Goal: Task Accomplishment & Management: Complete application form

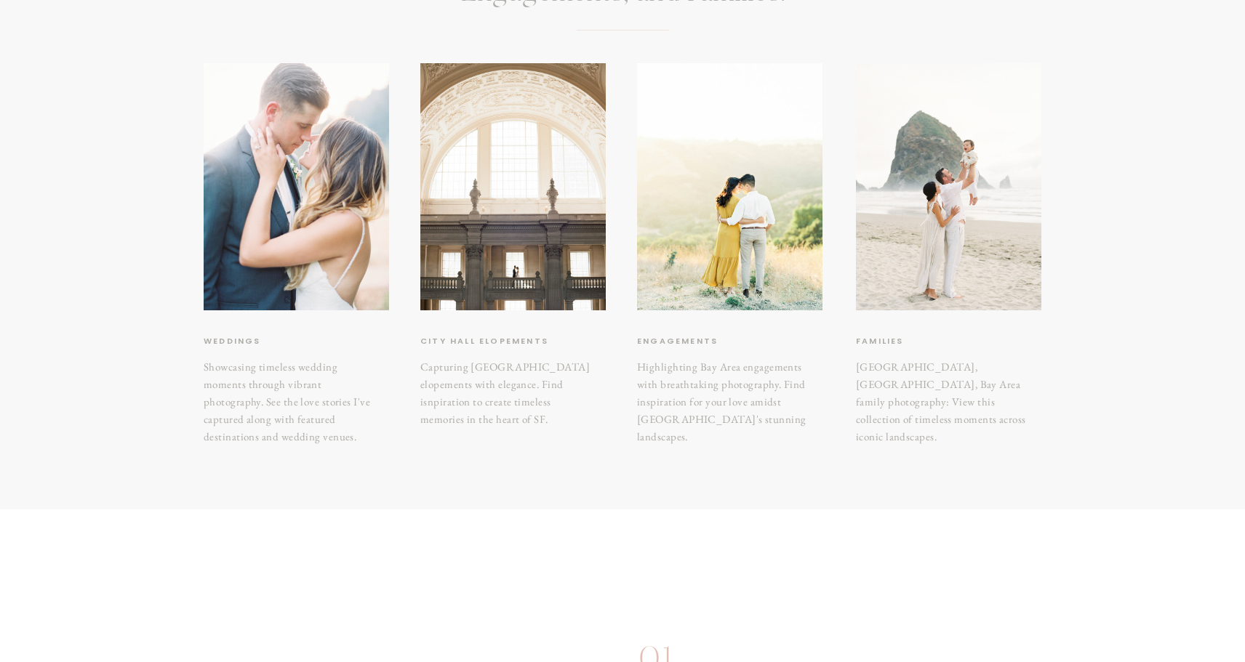
scroll to position [225, 0]
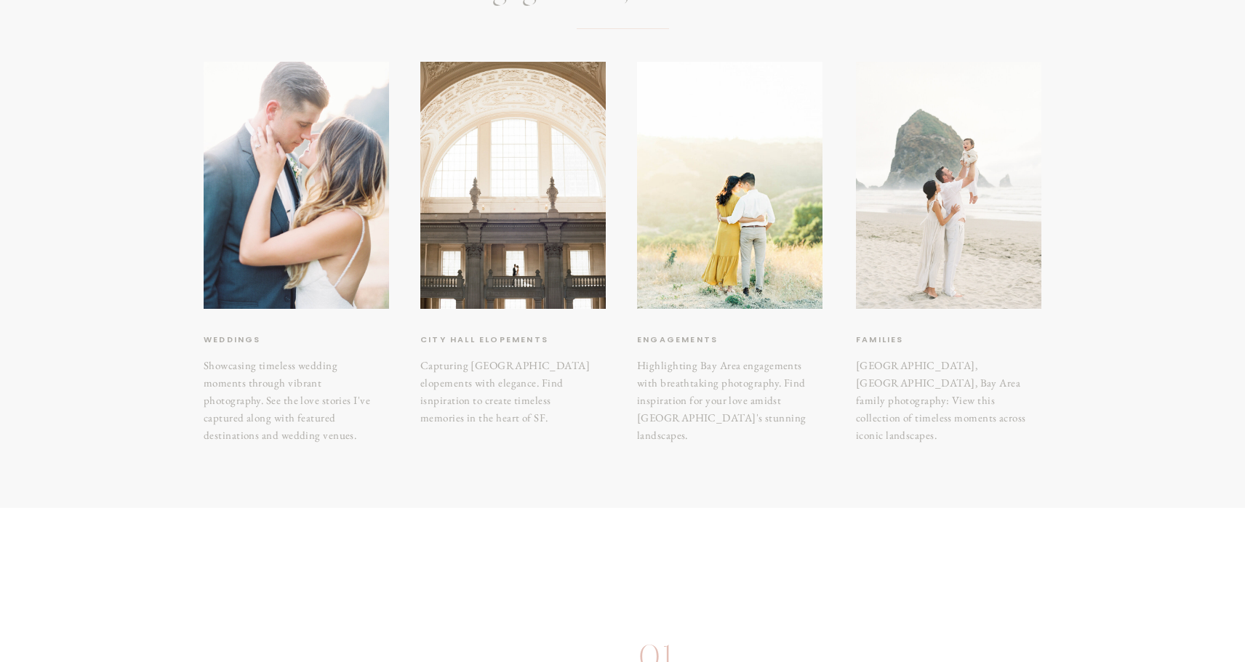
click at [961, 271] on div at bounding box center [948, 185] width 185 height 247
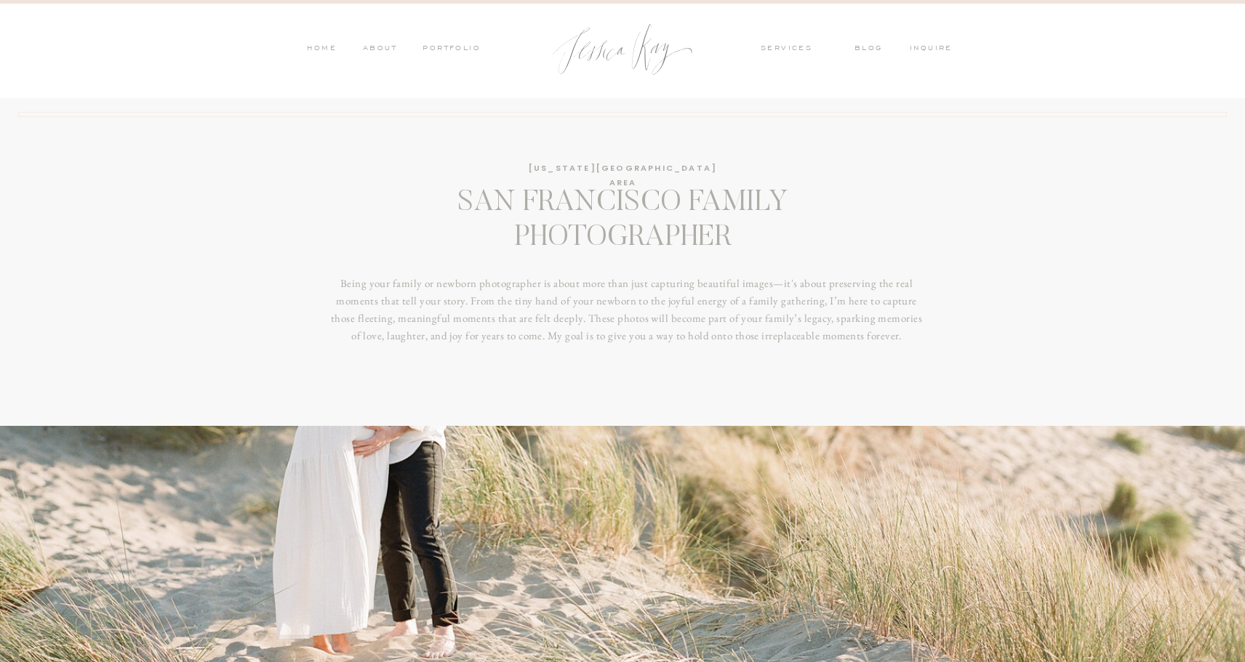
click at [455, 45] on nav "PORTFOLIO" at bounding box center [450, 49] width 60 height 13
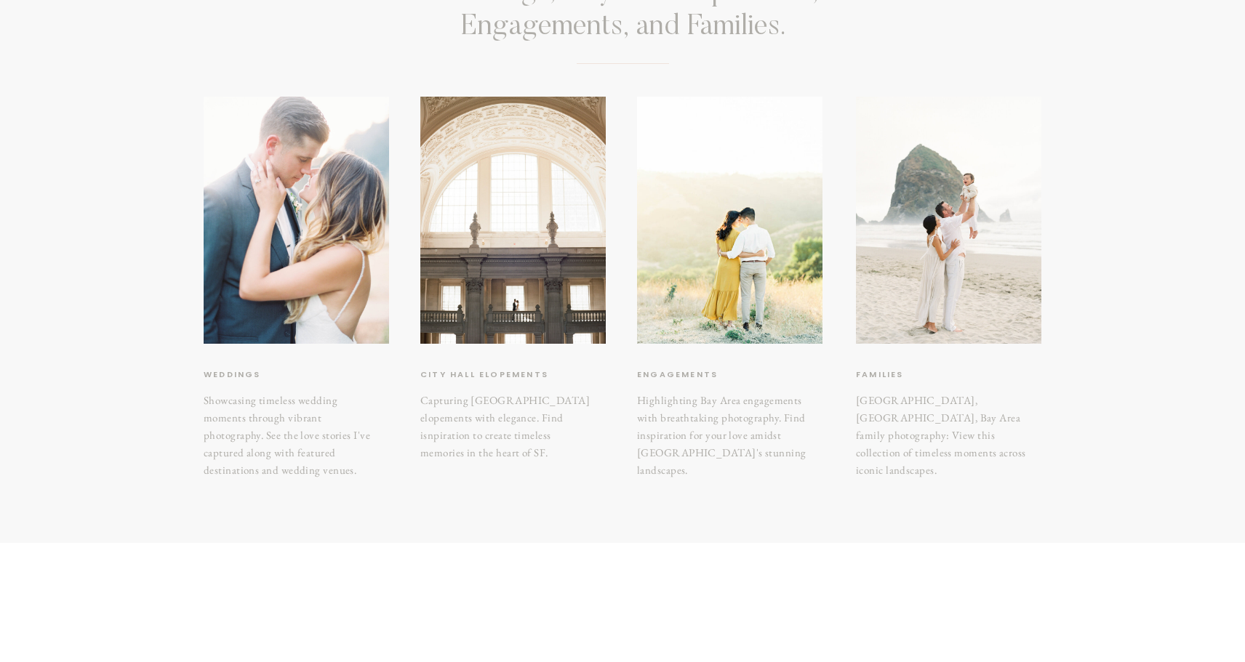
scroll to position [199, 0]
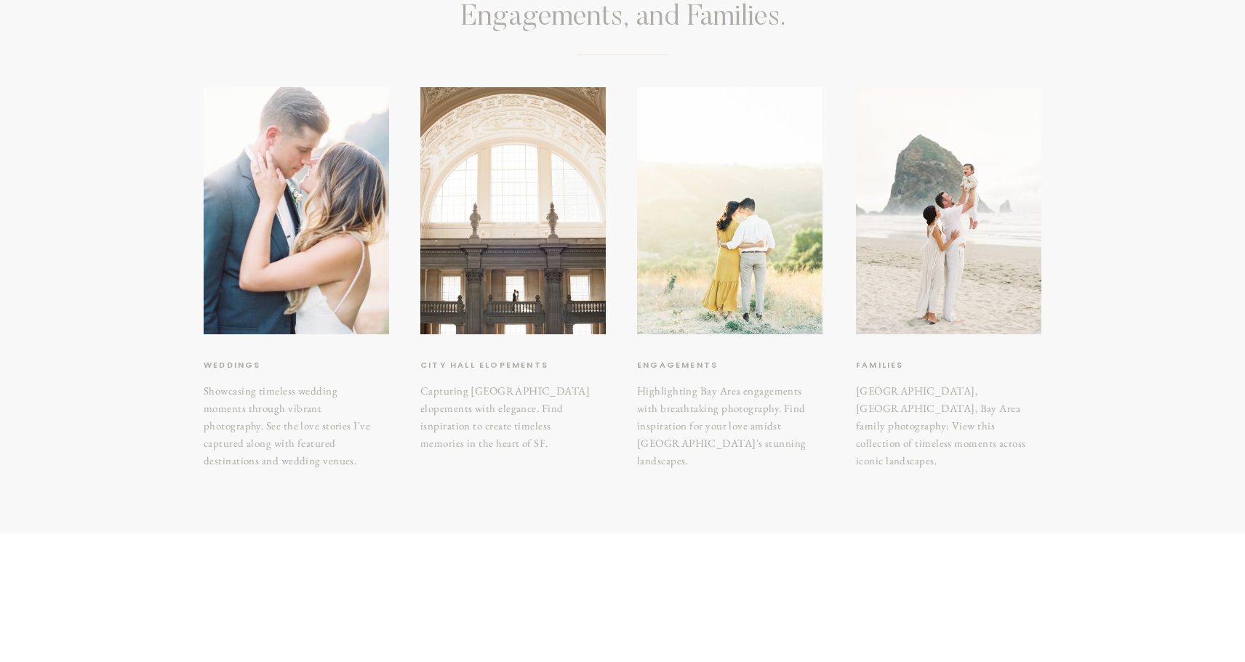
click at [756, 172] on div at bounding box center [729, 210] width 185 height 247
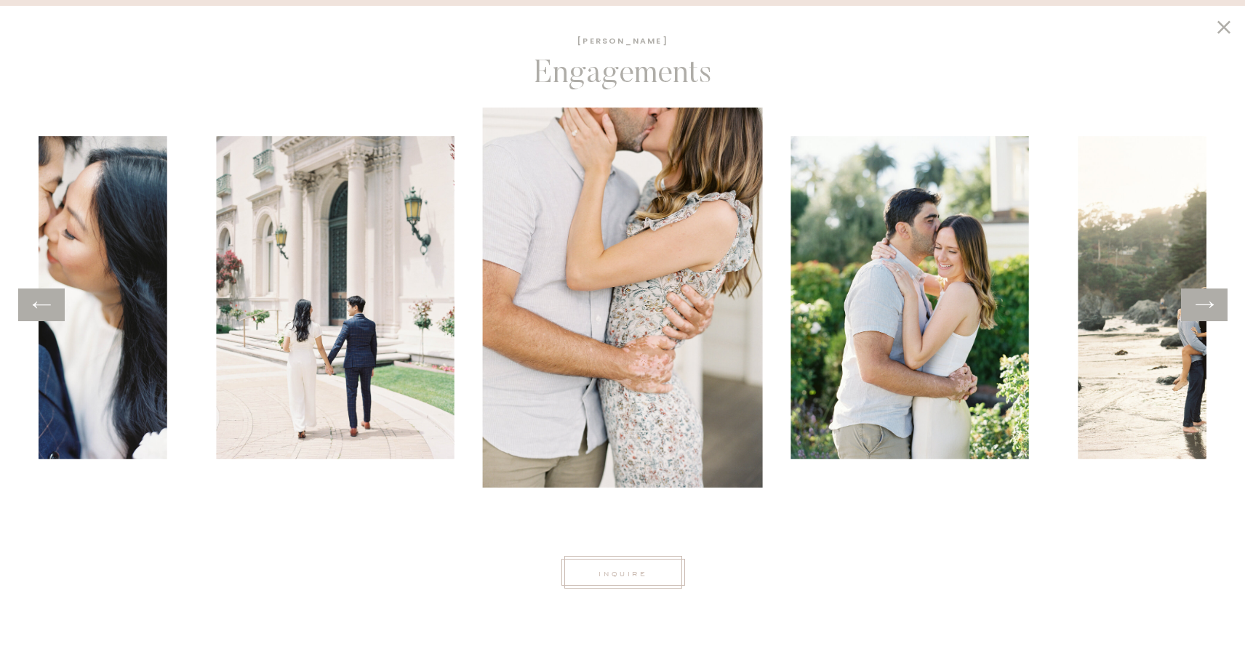
click at [1206, 303] on icon at bounding box center [1204, 305] width 21 height 23
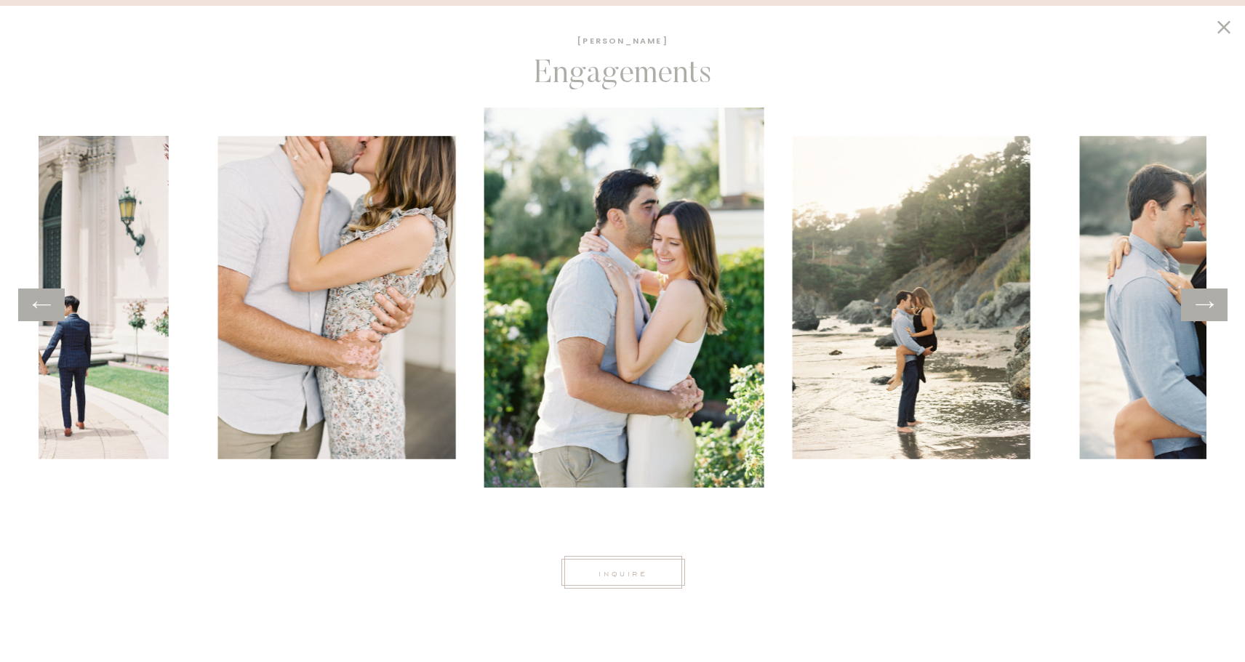
click at [1206, 303] on icon at bounding box center [1204, 305] width 21 height 23
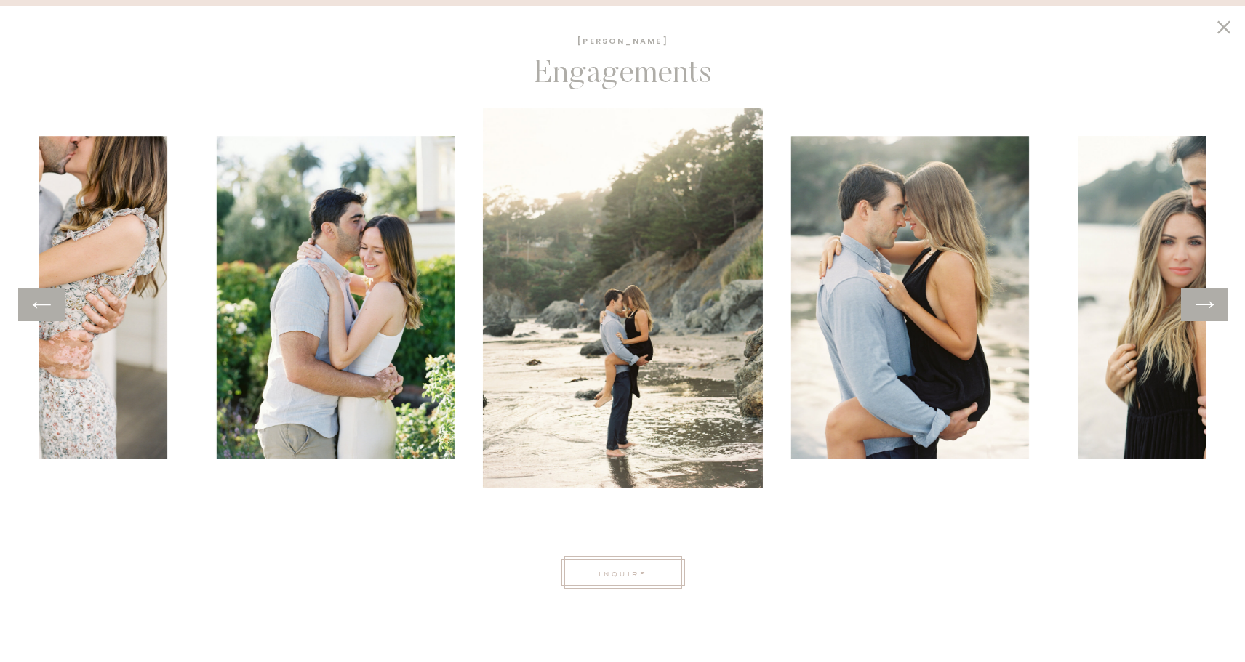
click at [1206, 303] on icon at bounding box center [1204, 305] width 21 height 23
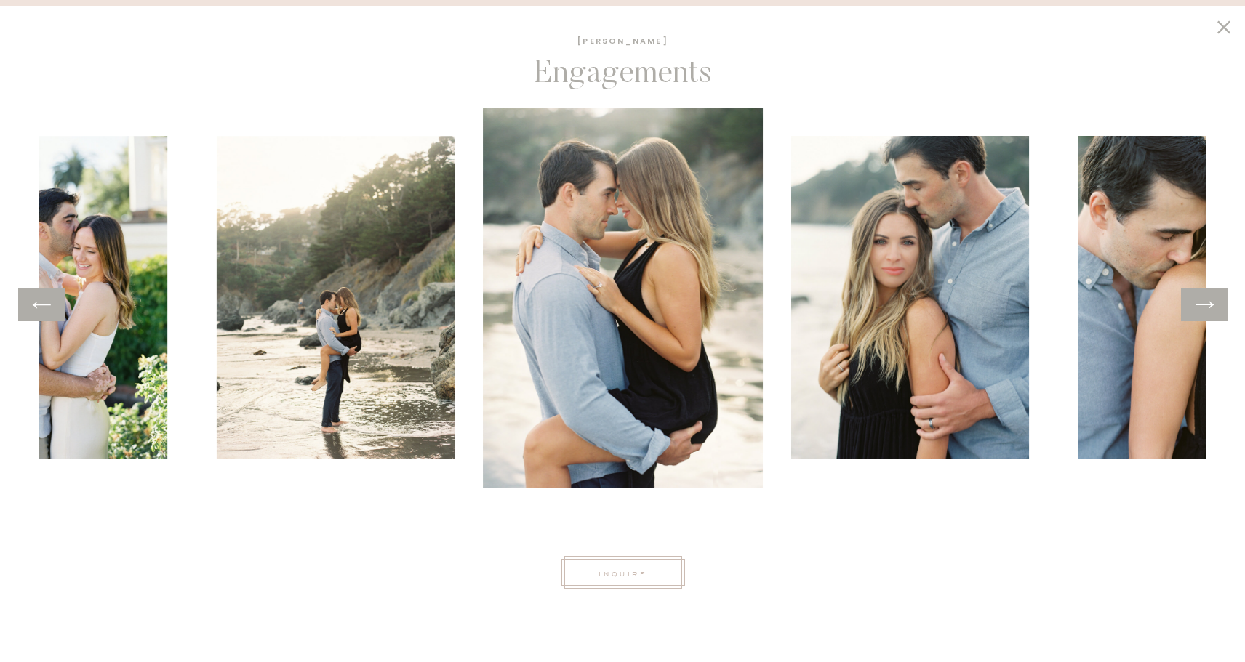
click at [1206, 303] on icon at bounding box center [1204, 305] width 21 height 23
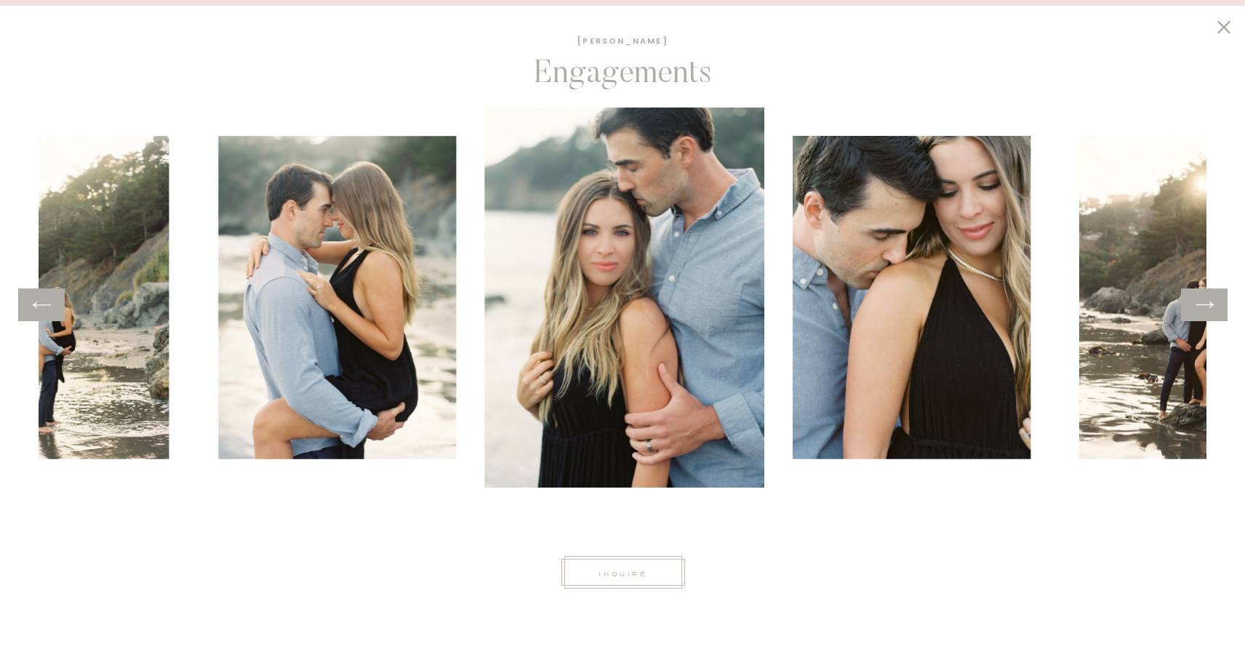
click at [1206, 303] on icon at bounding box center [1204, 305] width 21 height 23
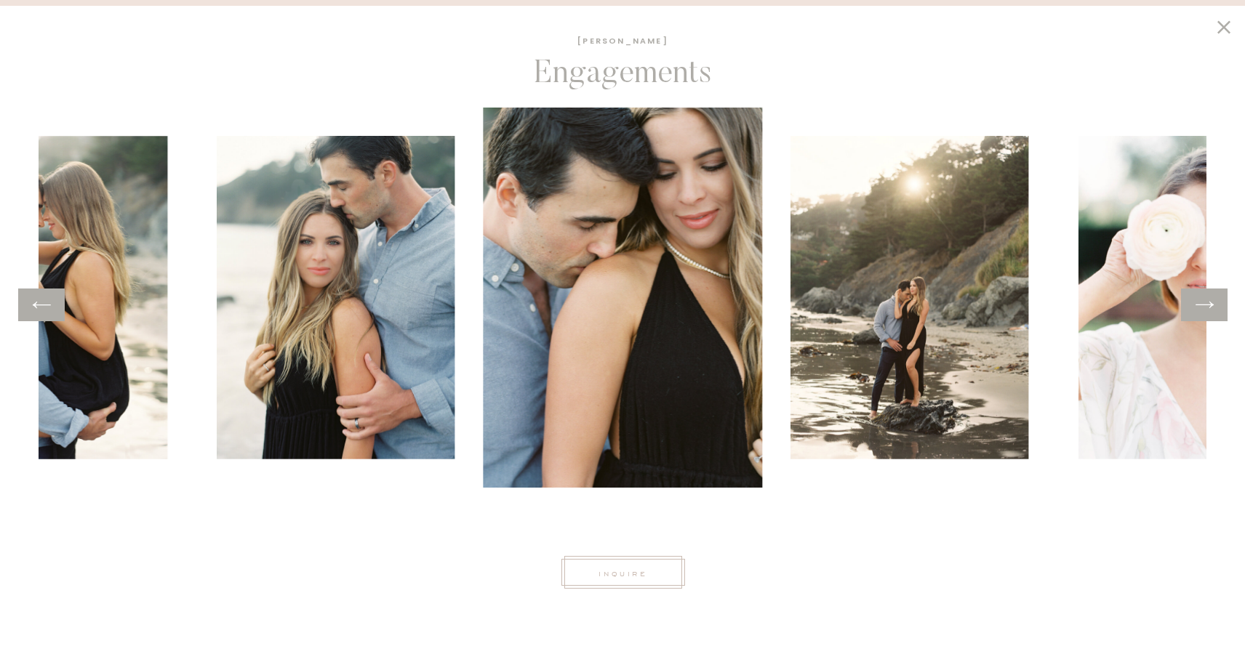
click at [1206, 303] on icon at bounding box center [1204, 305] width 21 height 23
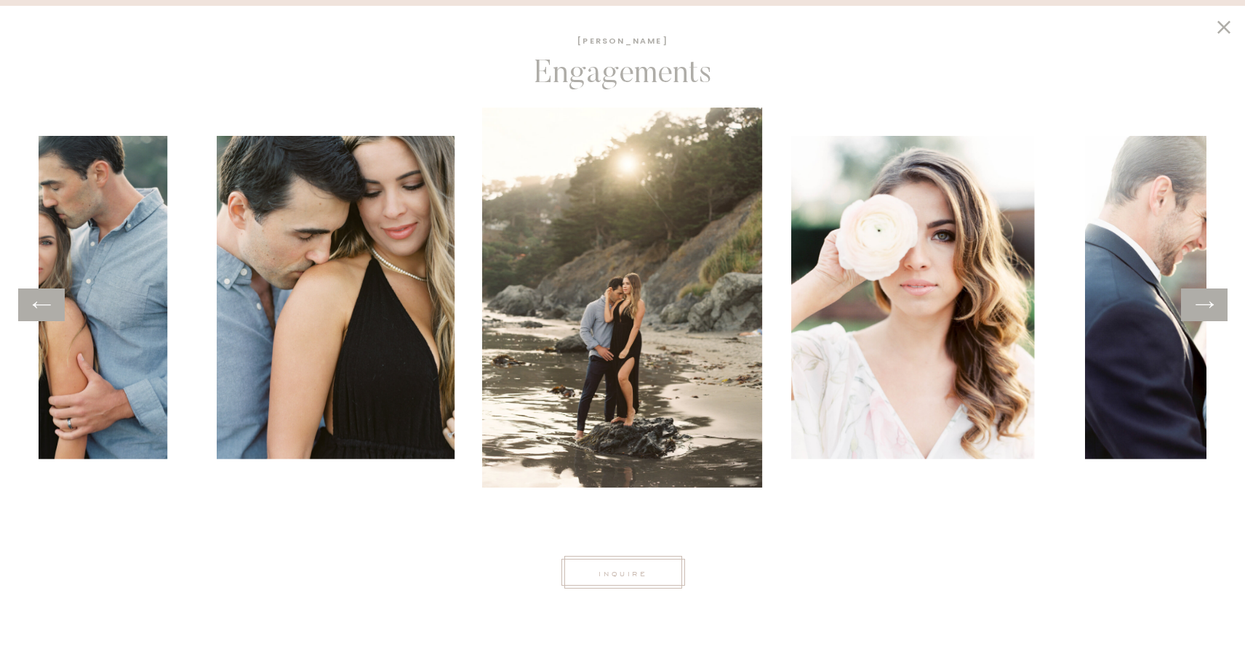
click at [1206, 303] on icon at bounding box center [1204, 305] width 21 height 23
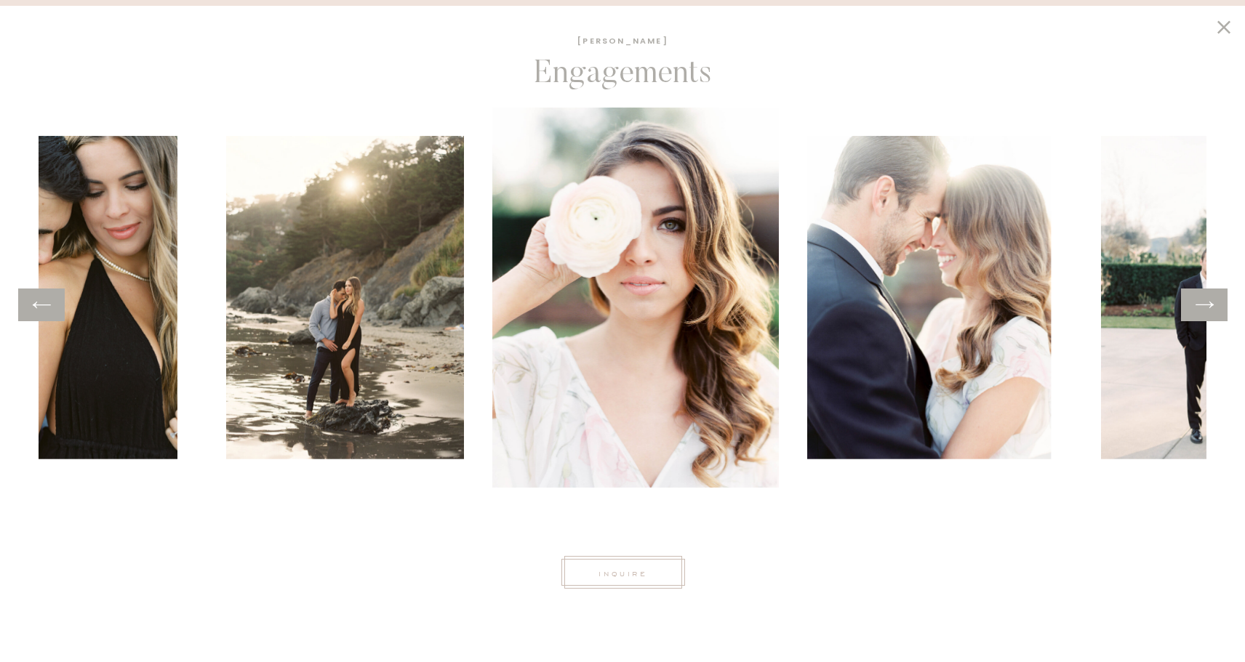
click at [1206, 303] on icon at bounding box center [1204, 305] width 21 height 23
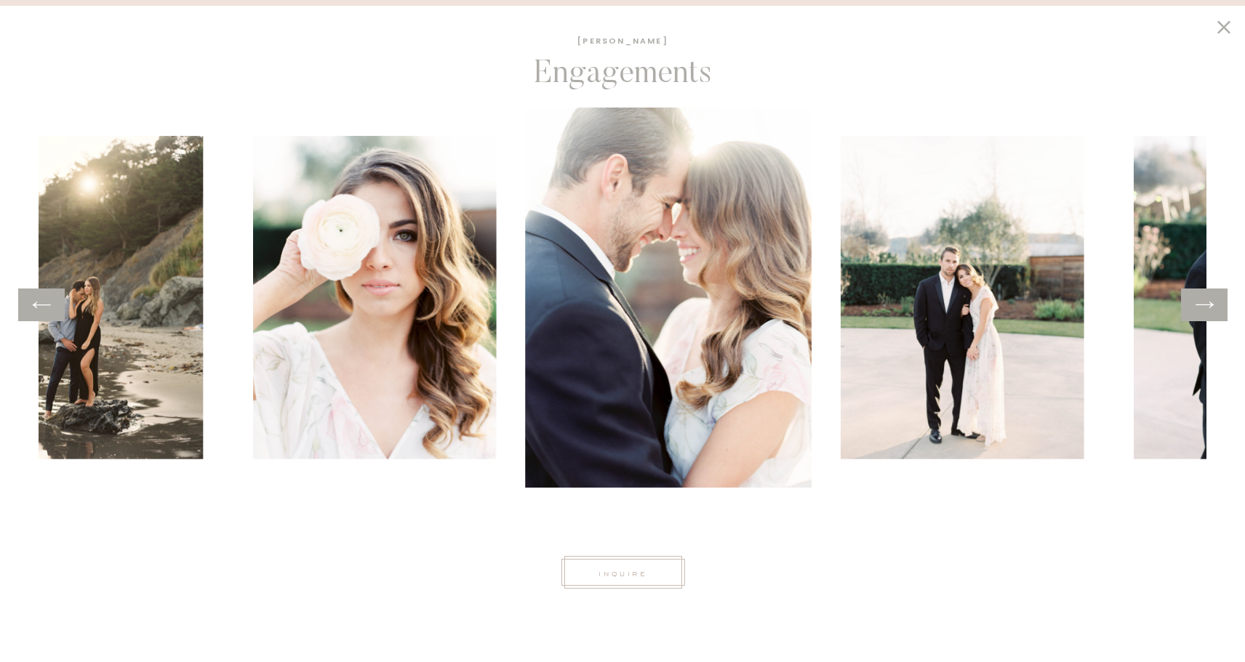
click at [1206, 303] on icon at bounding box center [1204, 305] width 21 height 23
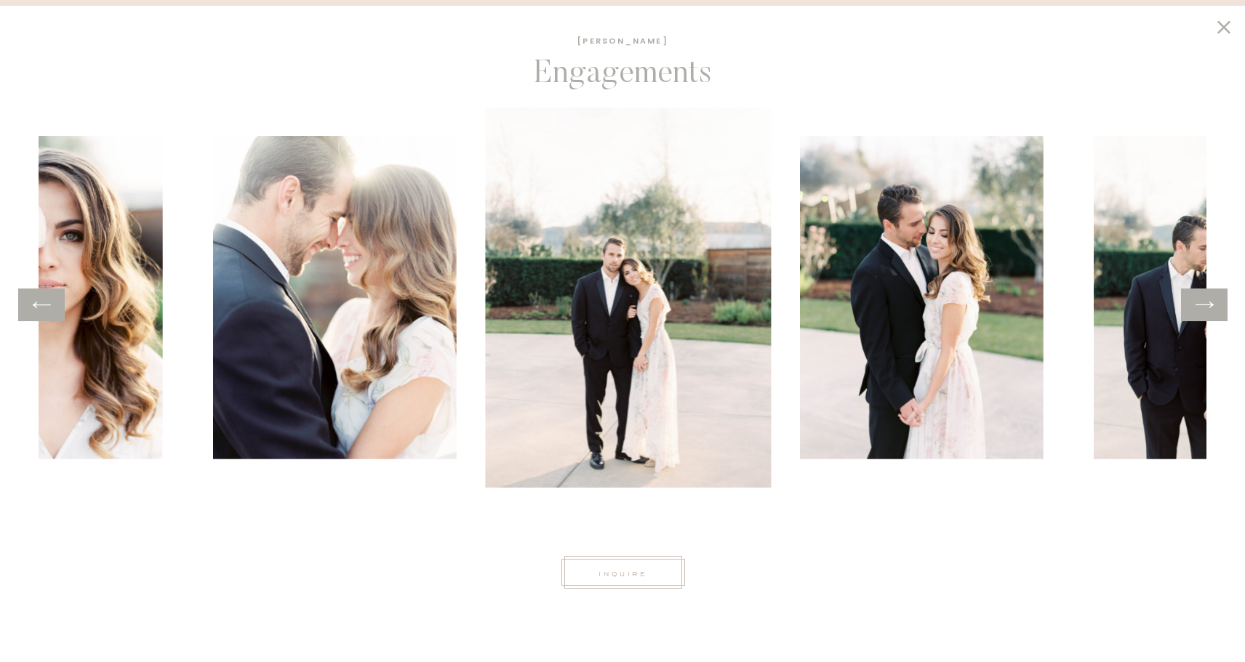
click at [1206, 303] on icon at bounding box center [1204, 305] width 21 height 23
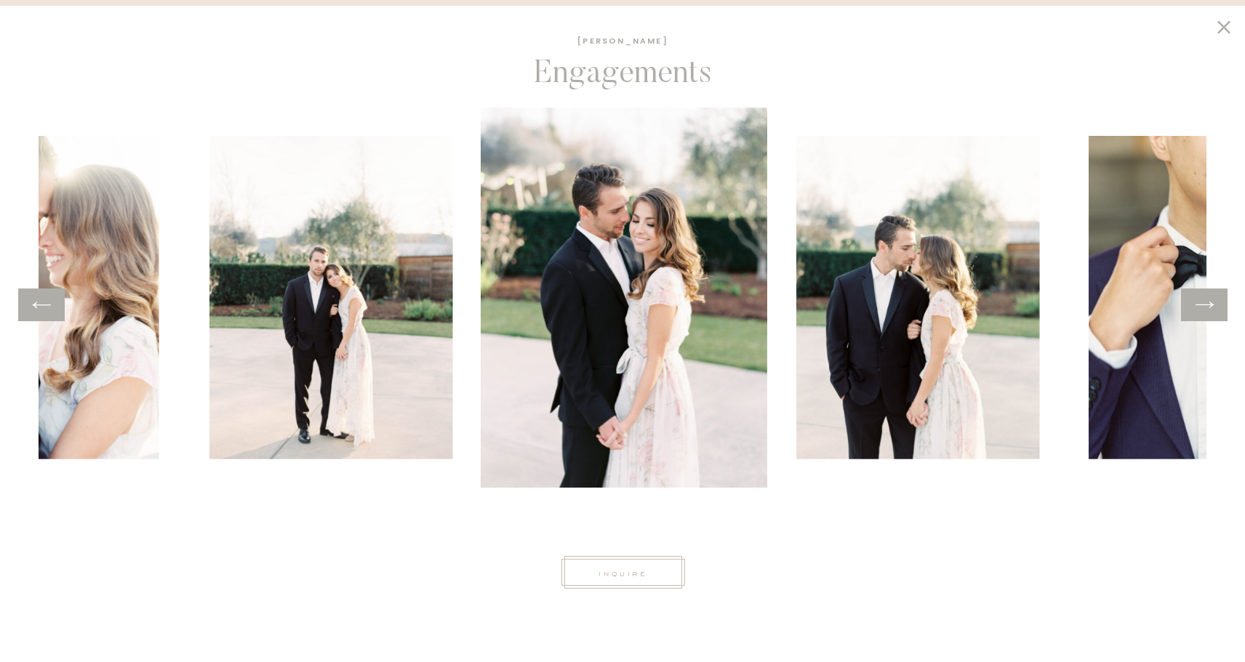
scroll to position [487, 0]
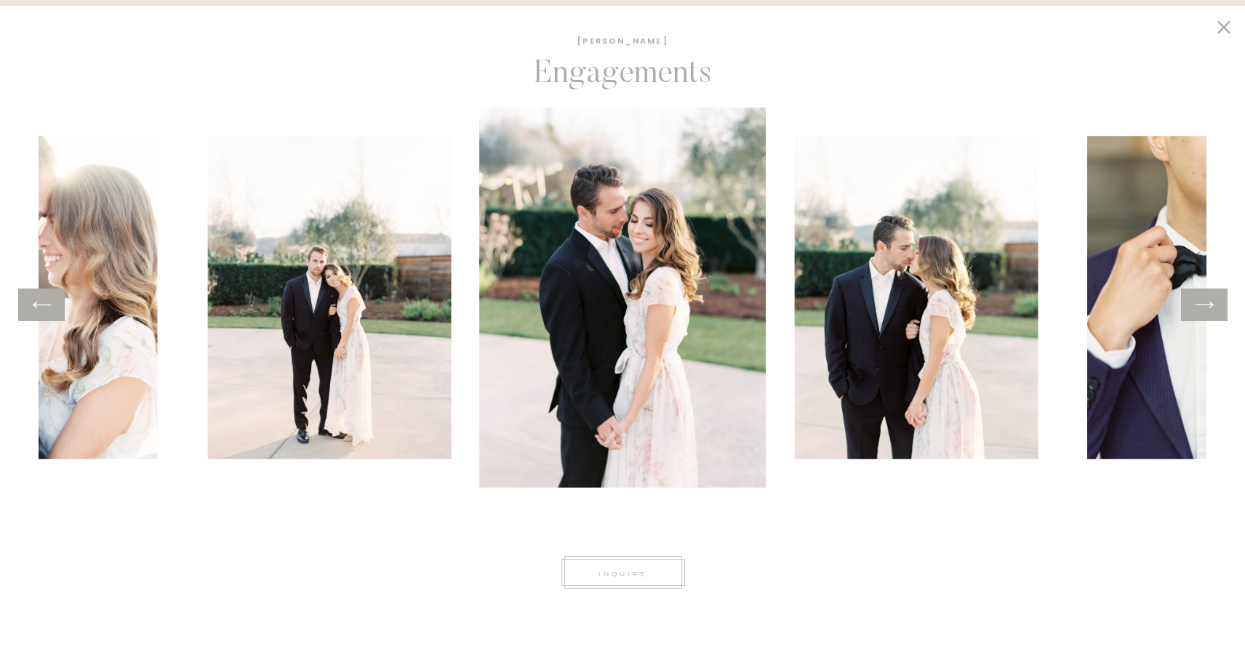
click at [1217, 36] on icon at bounding box center [1224, 27] width 25 height 23
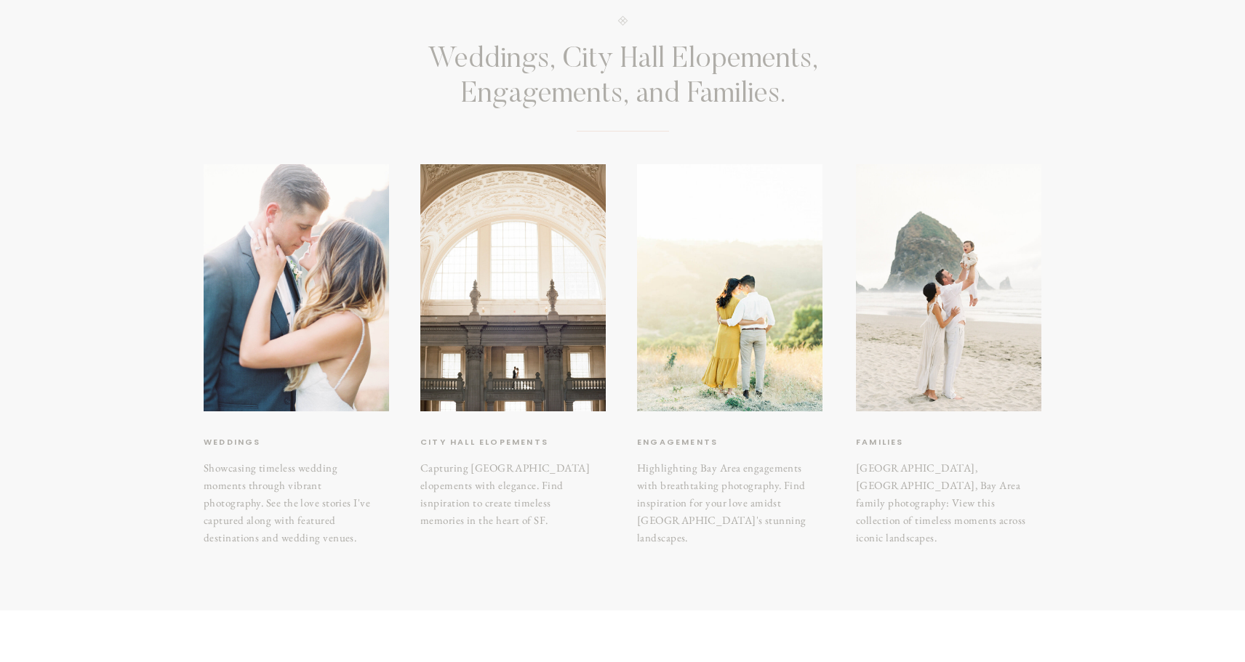
scroll to position [98, 0]
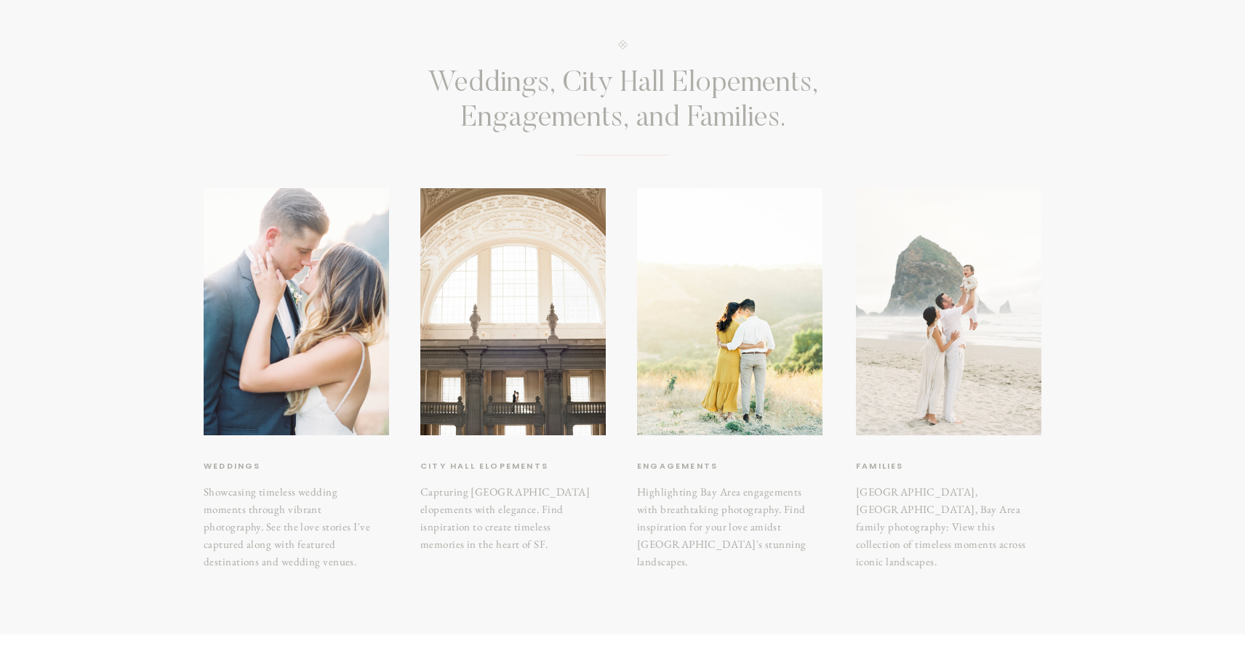
click at [910, 371] on div at bounding box center [948, 311] width 185 height 247
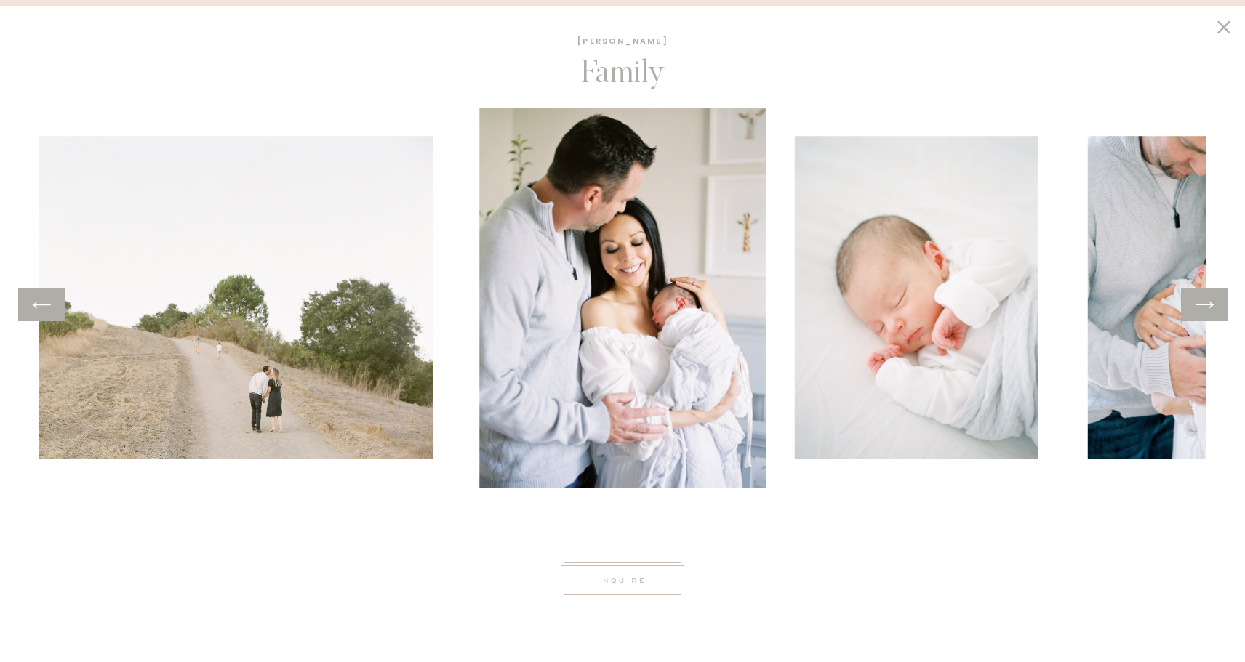
click at [1206, 307] on icon at bounding box center [1204, 305] width 21 height 23
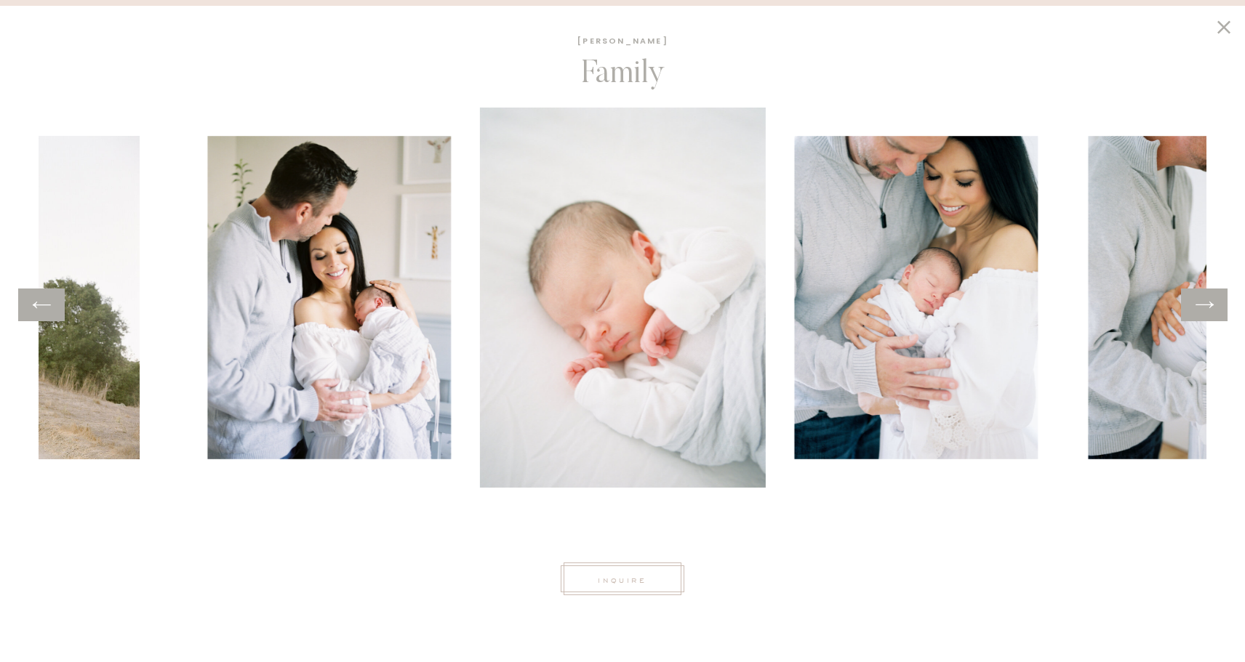
click at [1206, 307] on icon at bounding box center [1204, 305] width 21 height 23
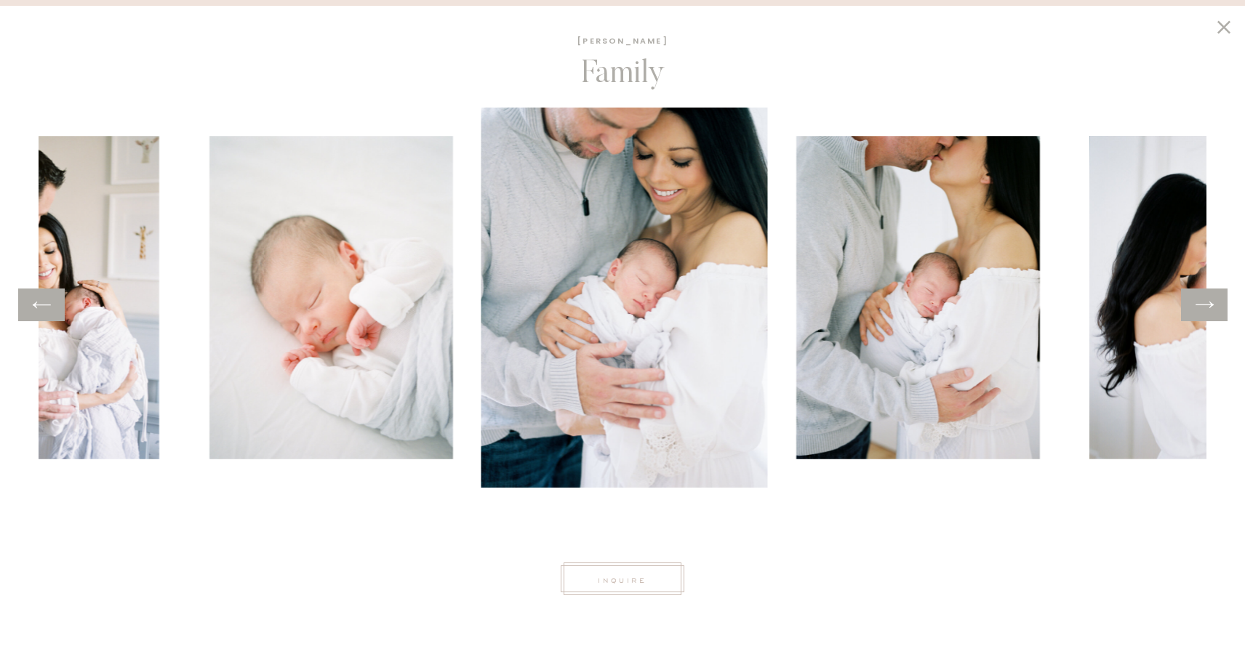
click at [1206, 307] on icon at bounding box center [1204, 305] width 21 height 23
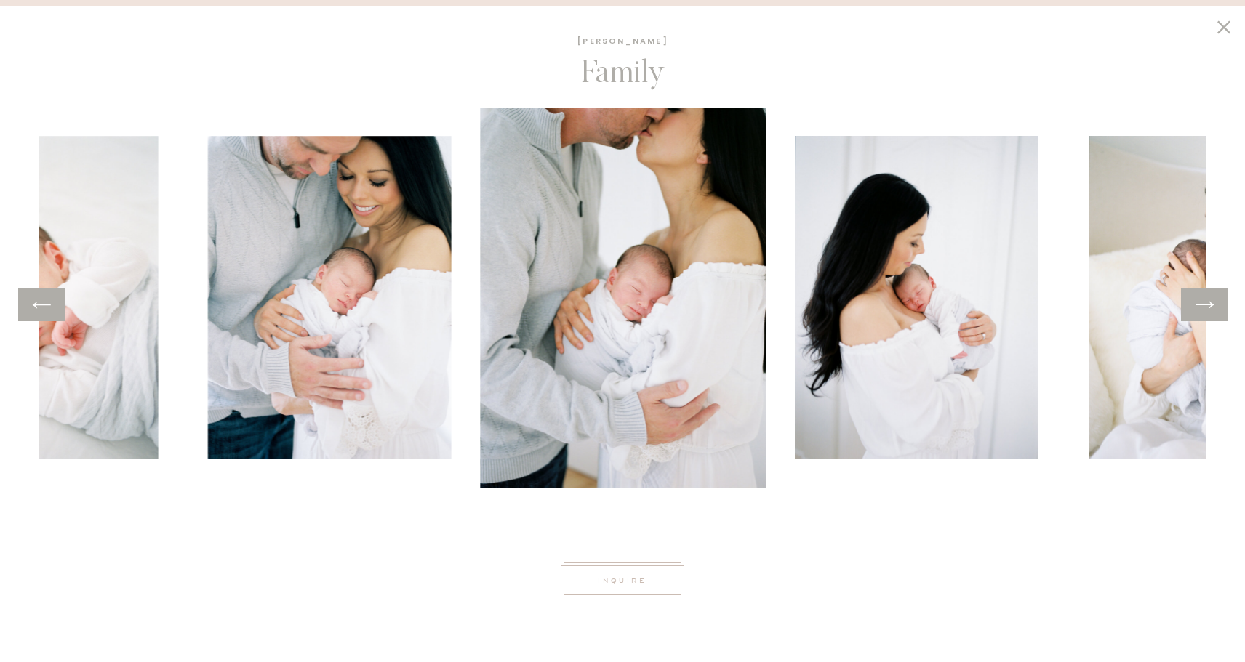
click at [1206, 307] on icon at bounding box center [1204, 305] width 21 height 23
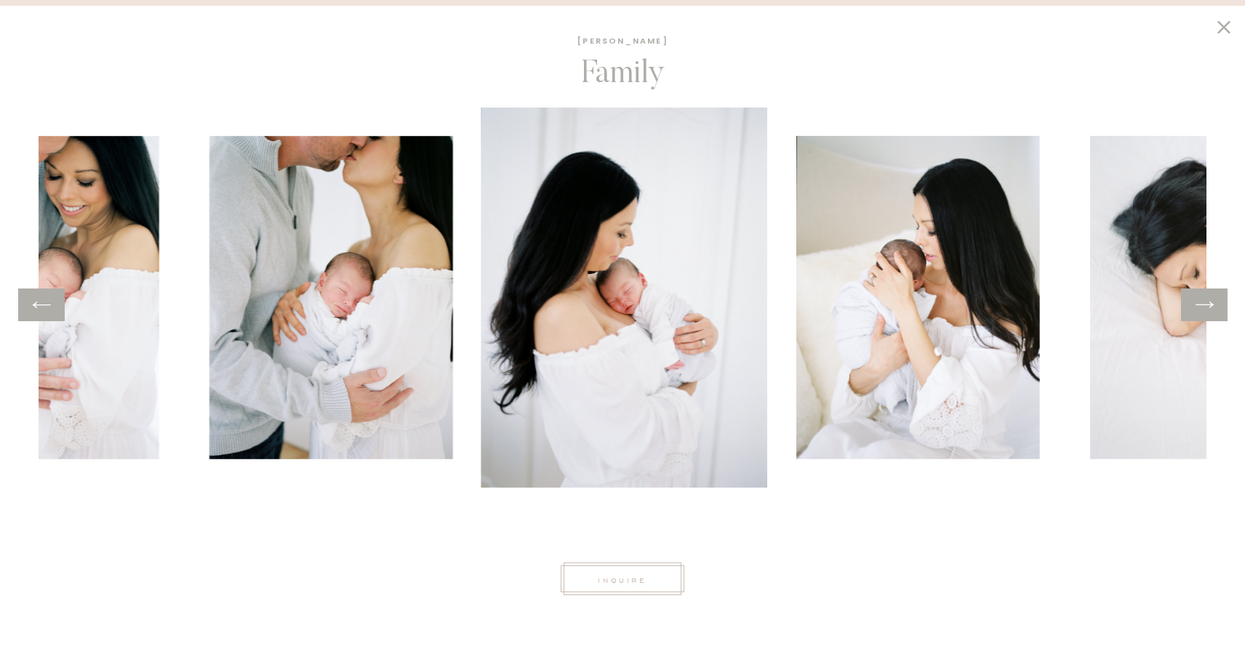
click at [1206, 294] on icon at bounding box center [1204, 305] width 21 height 23
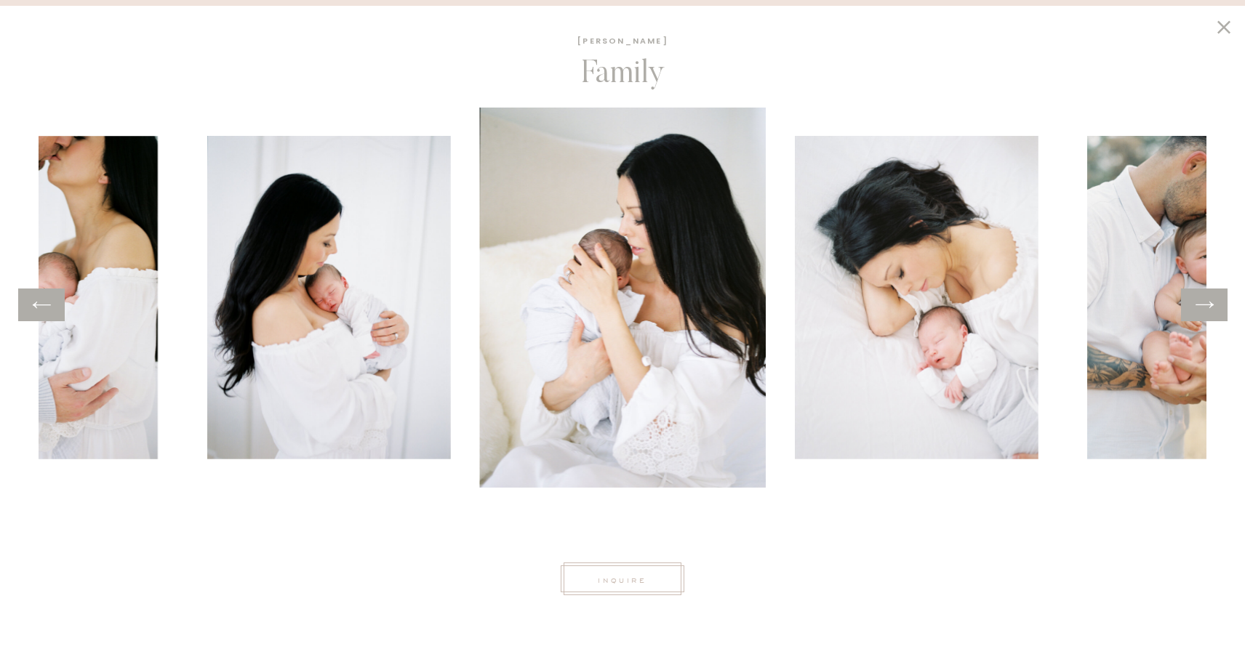
click at [1206, 294] on icon at bounding box center [1204, 305] width 21 height 23
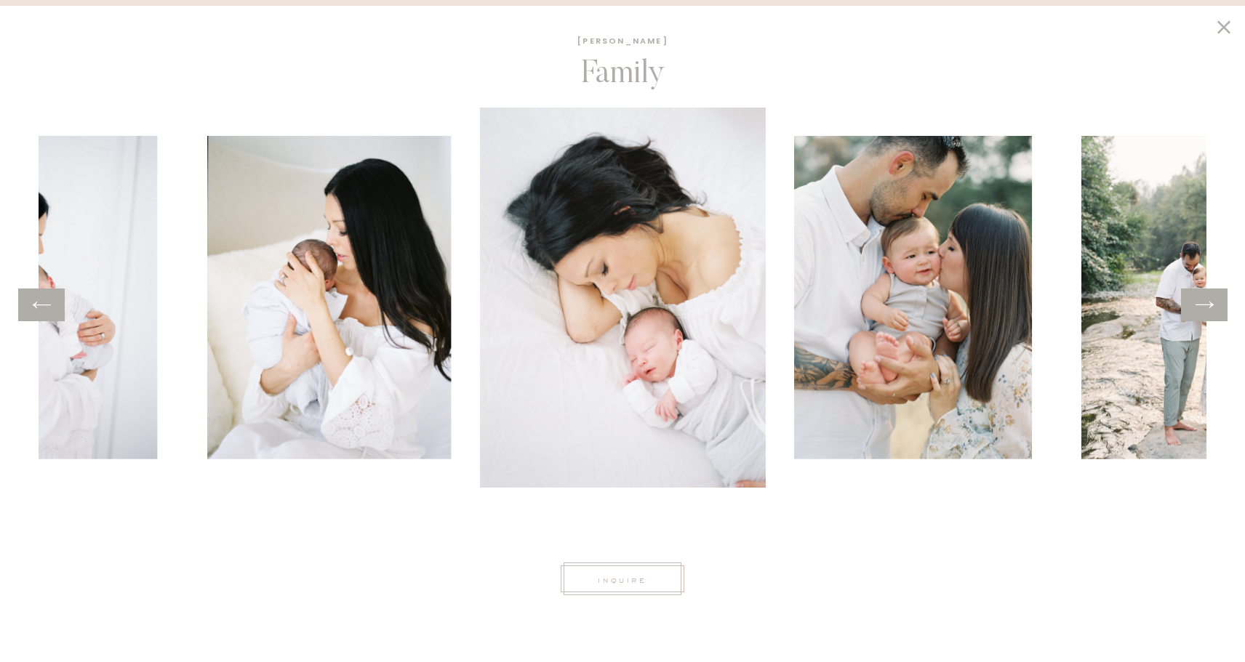
click at [1206, 294] on icon at bounding box center [1204, 305] width 21 height 23
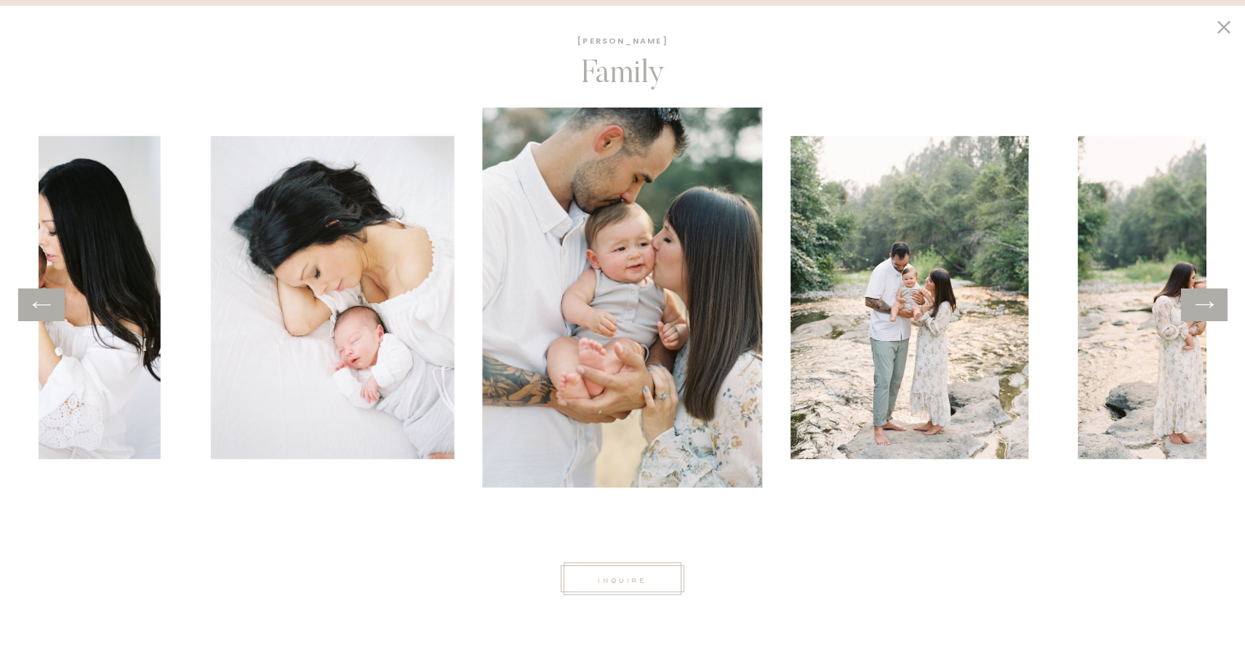
click at [1208, 301] on icon at bounding box center [1204, 305] width 21 height 23
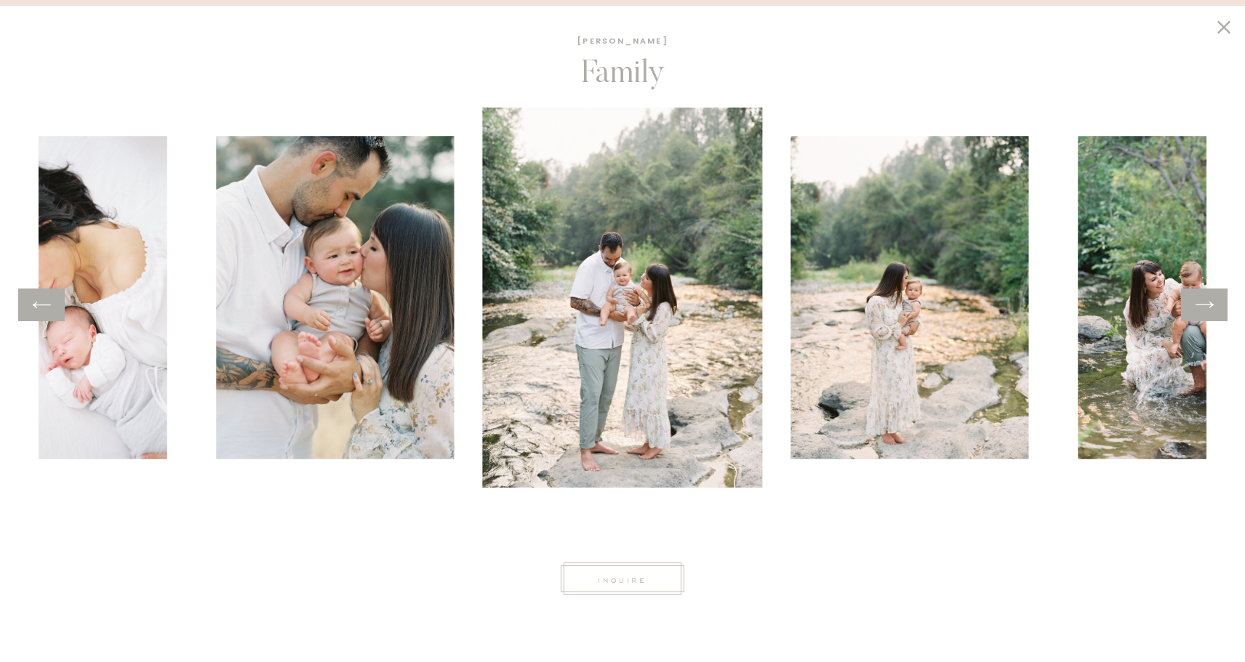
click at [1208, 301] on icon at bounding box center [1204, 305] width 21 height 23
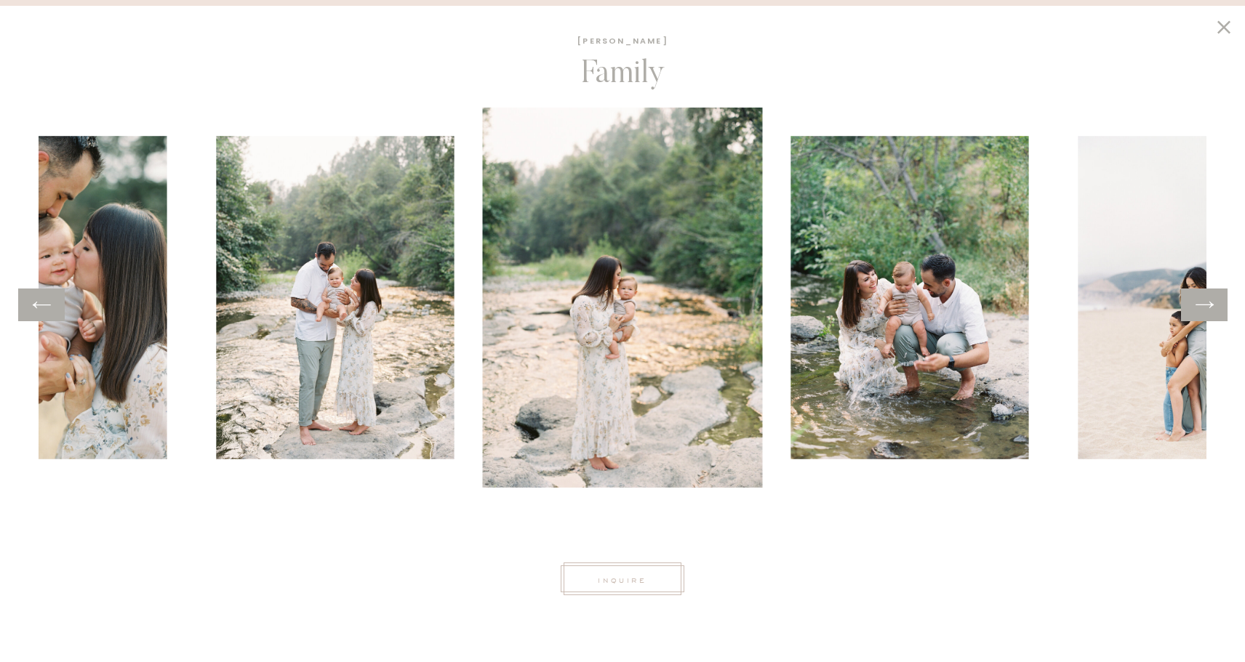
click at [1208, 301] on icon at bounding box center [1204, 305] width 21 height 23
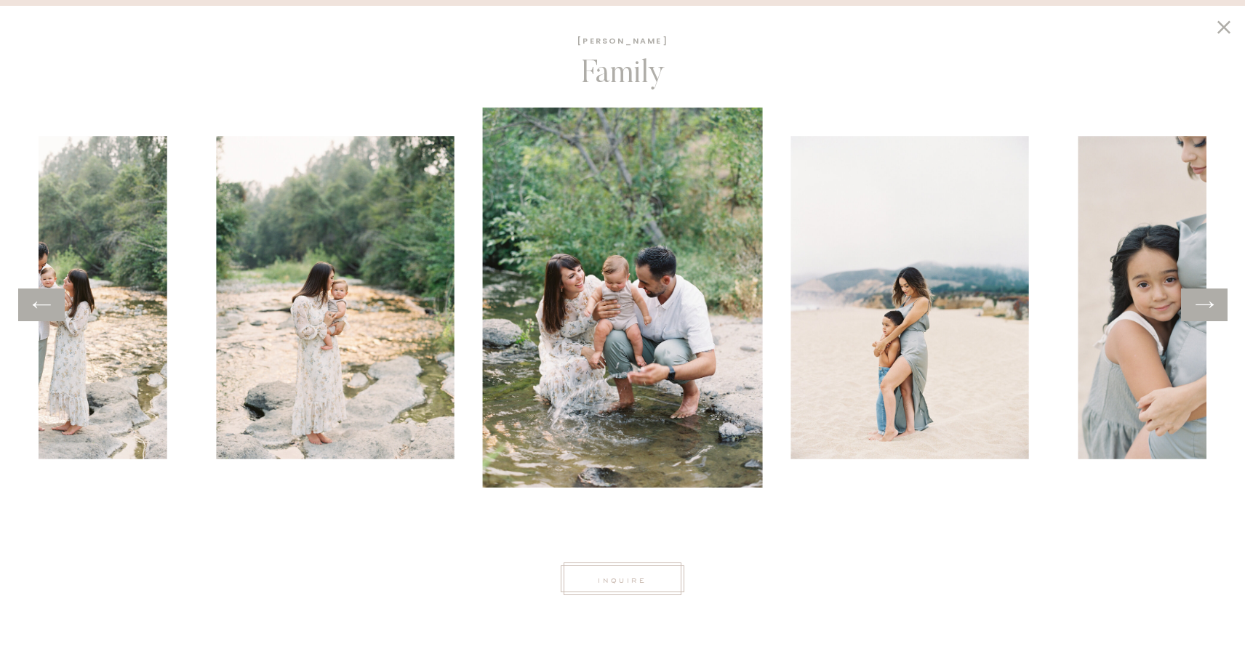
click at [1208, 301] on icon at bounding box center [1204, 305] width 21 height 23
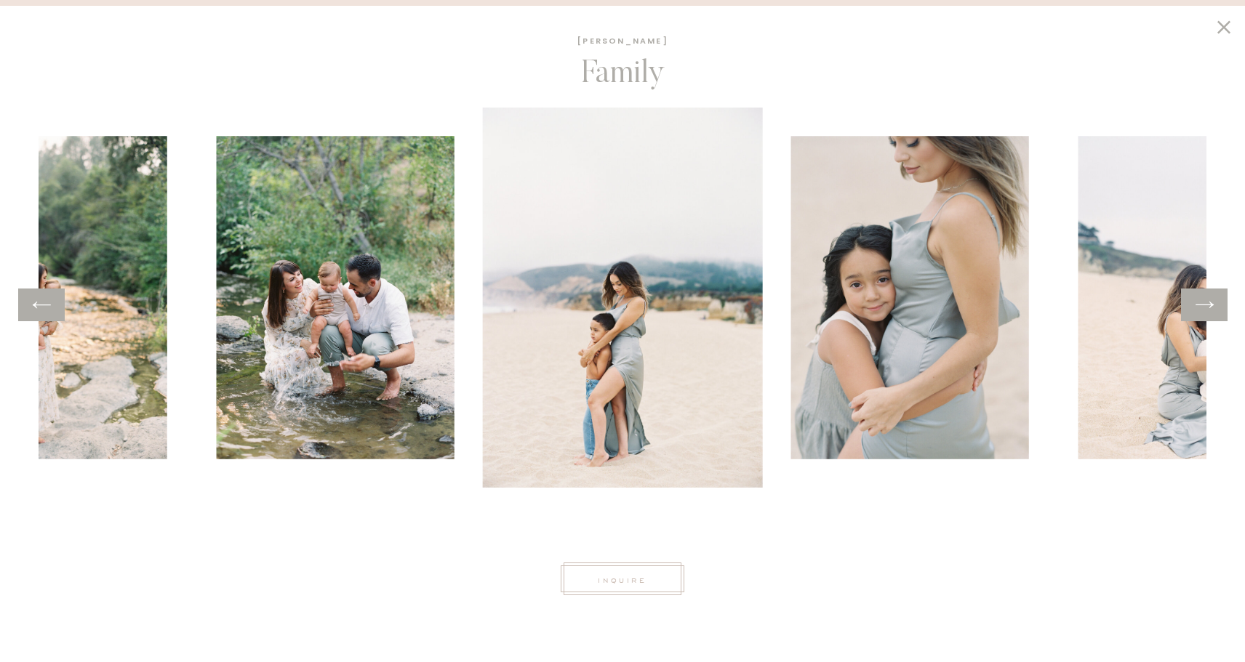
click at [1208, 301] on icon at bounding box center [1204, 305] width 21 height 23
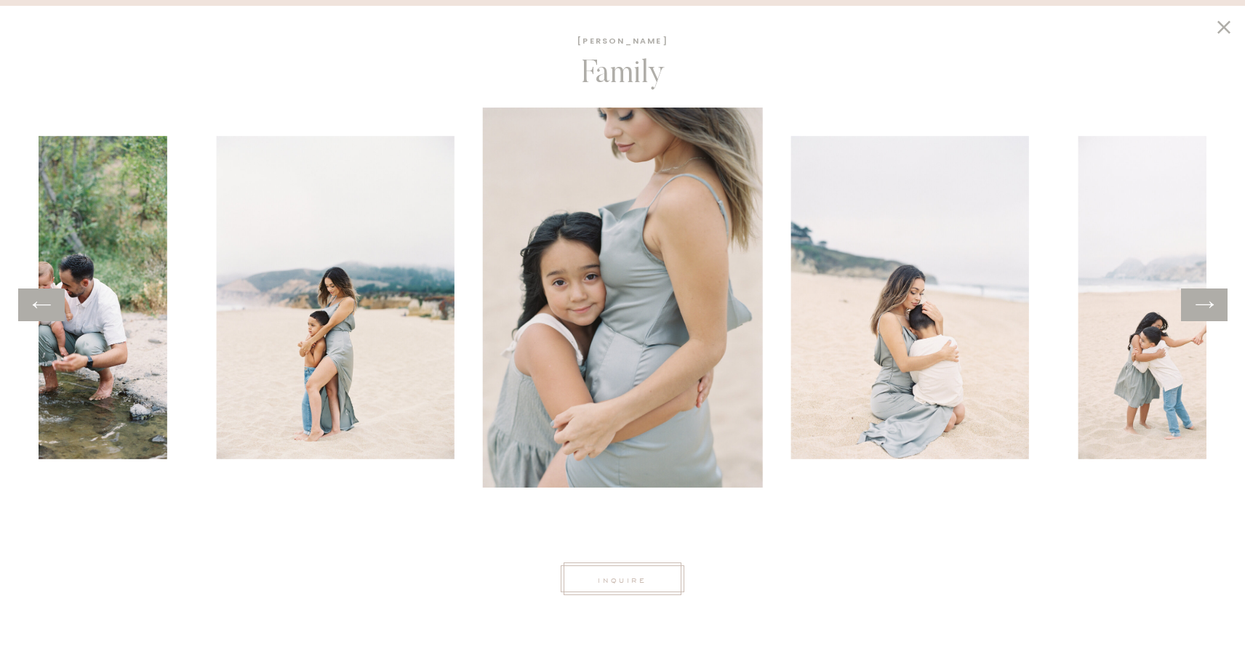
click at [1208, 301] on icon at bounding box center [1204, 305] width 21 height 23
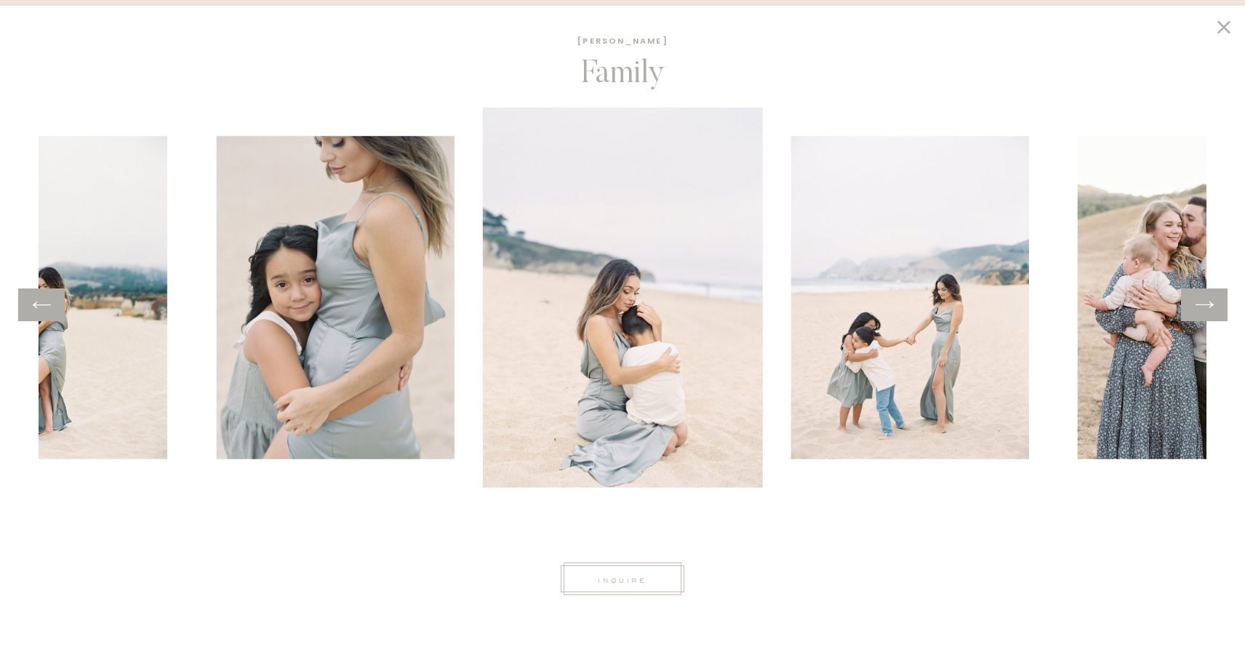
click at [1208, 301] on icon at bounding box center [1204, 305] width 21 height 23
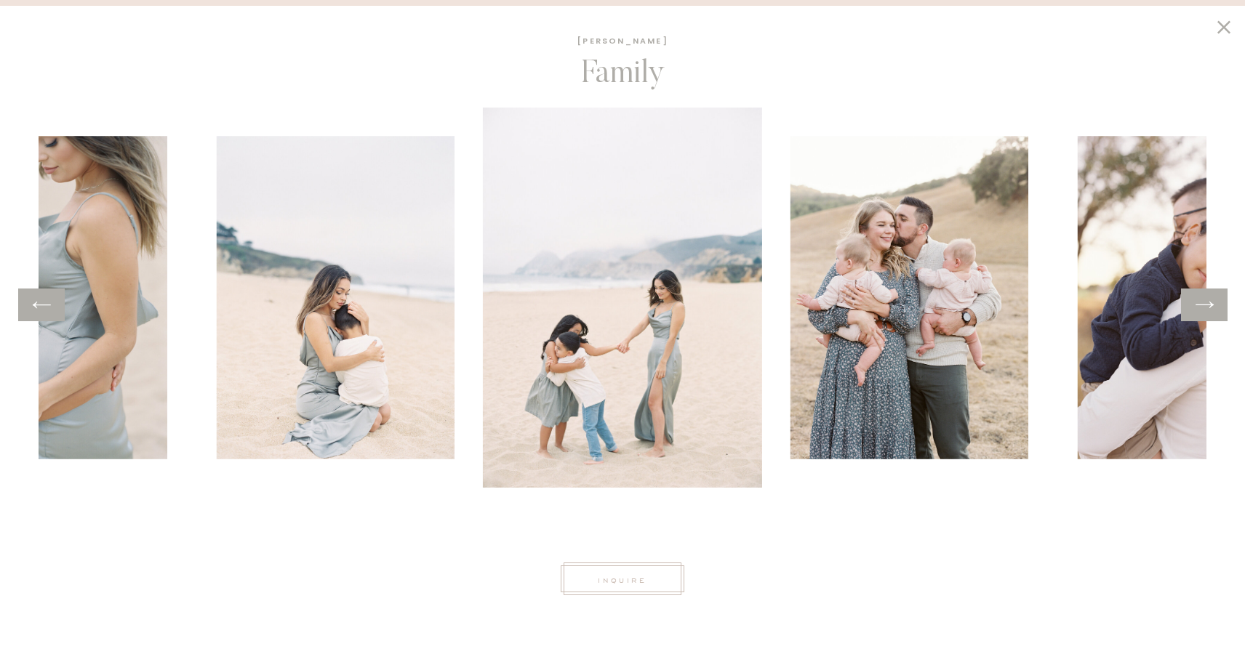
click at [1208, 301] on icon at bounding box center [1204, 305] width 21 height 23
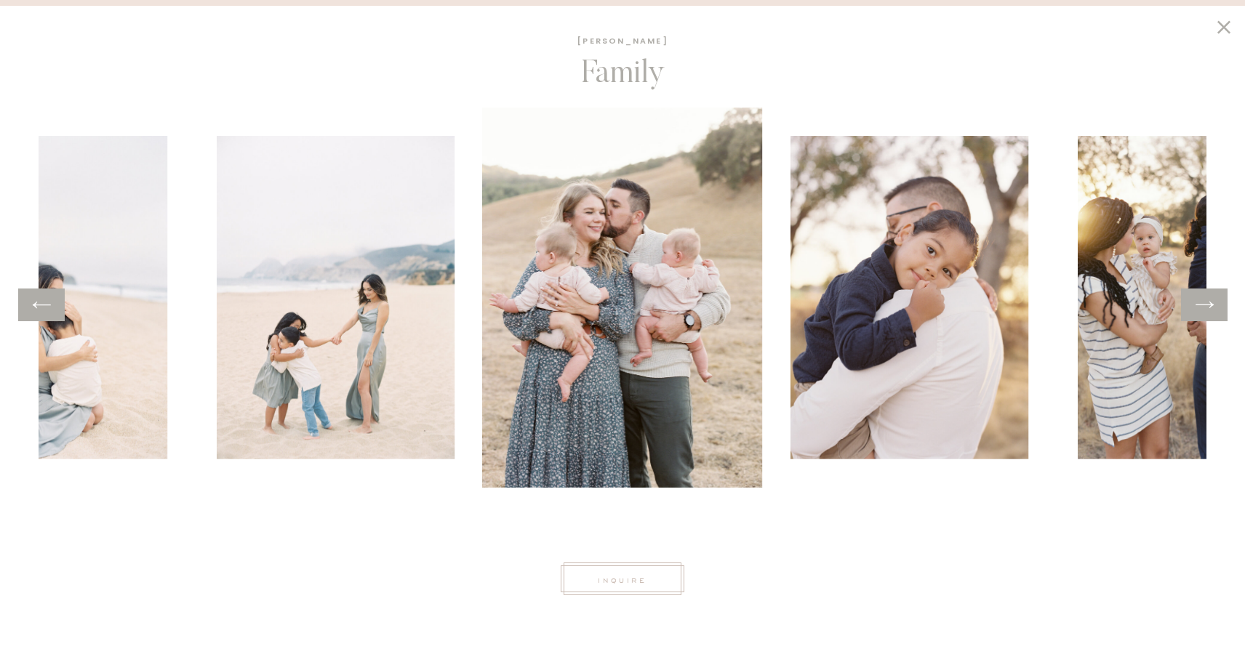
click at [1208, 301] on icon at bounding box center [1204, 305] width 21 height 23
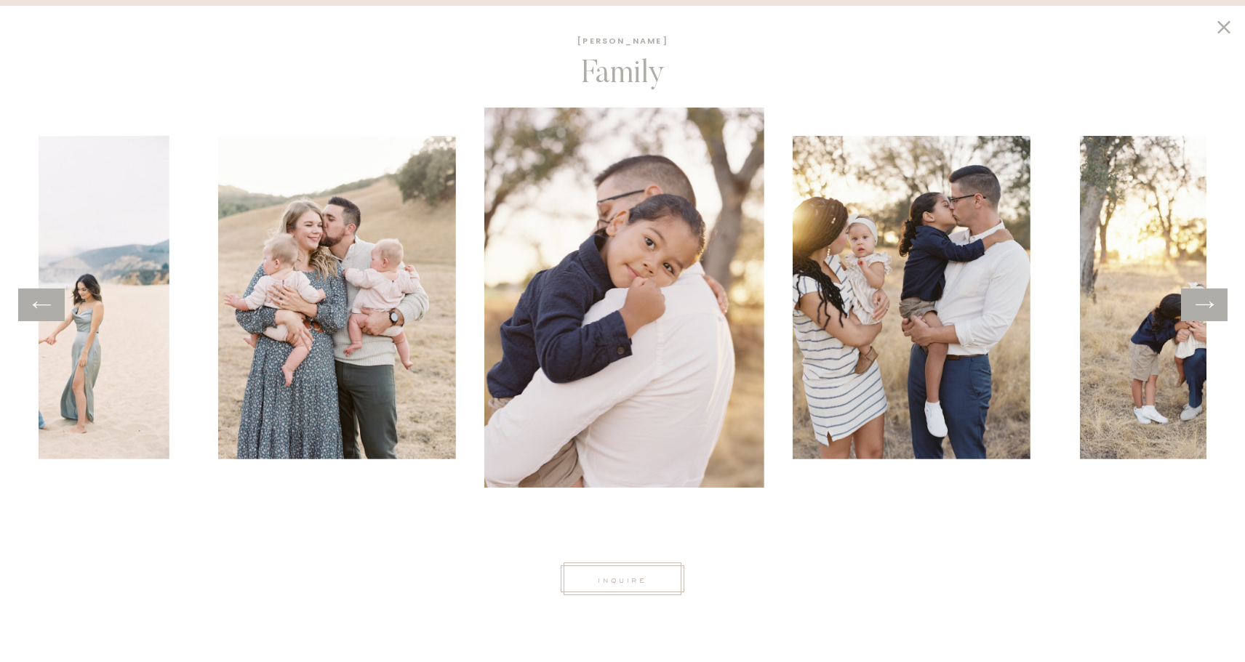
click at [1208, 301] on icon at bounding box center [1204, 305] width 21 height 23
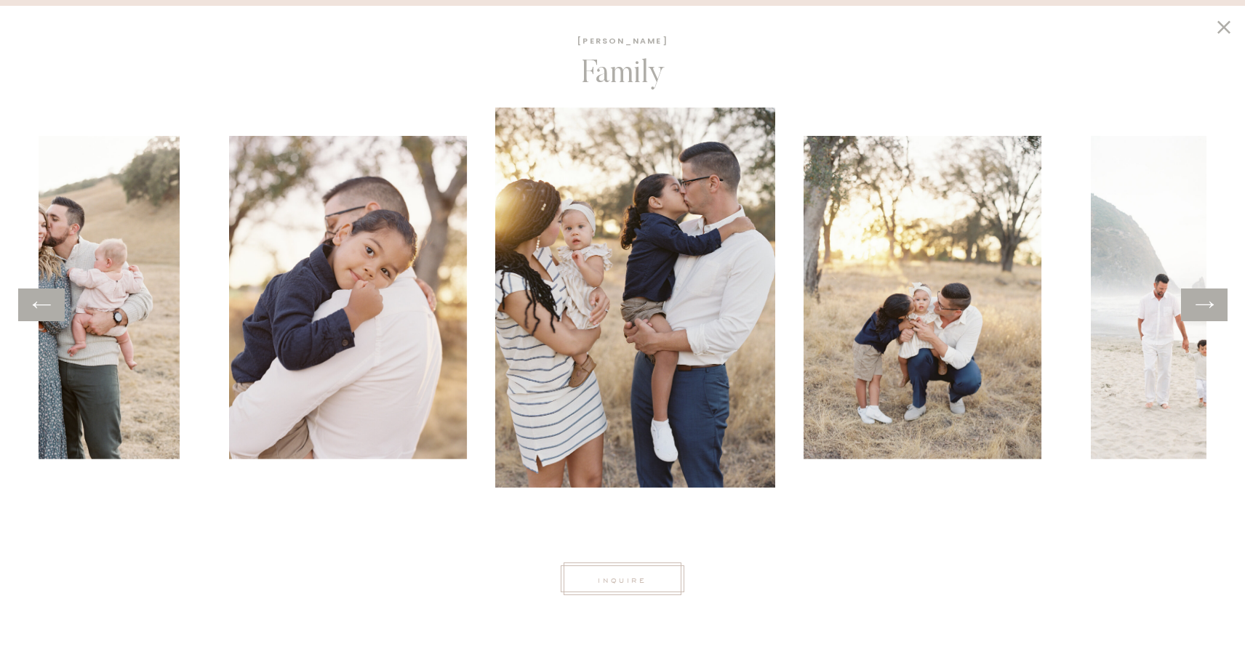
click at [1208, 301] on icon at bounding box center [1204, 305] width 21 height 23
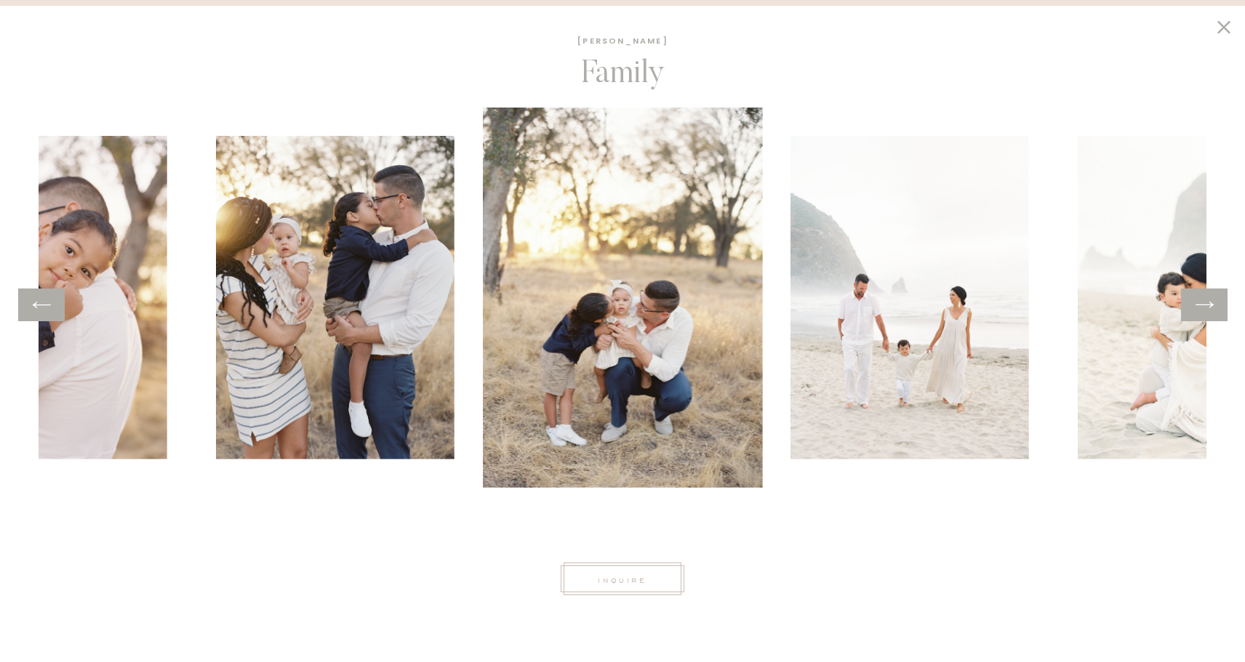
click at [1208, 301] on icon at bounding box center [1204, 305] width 21 height 23
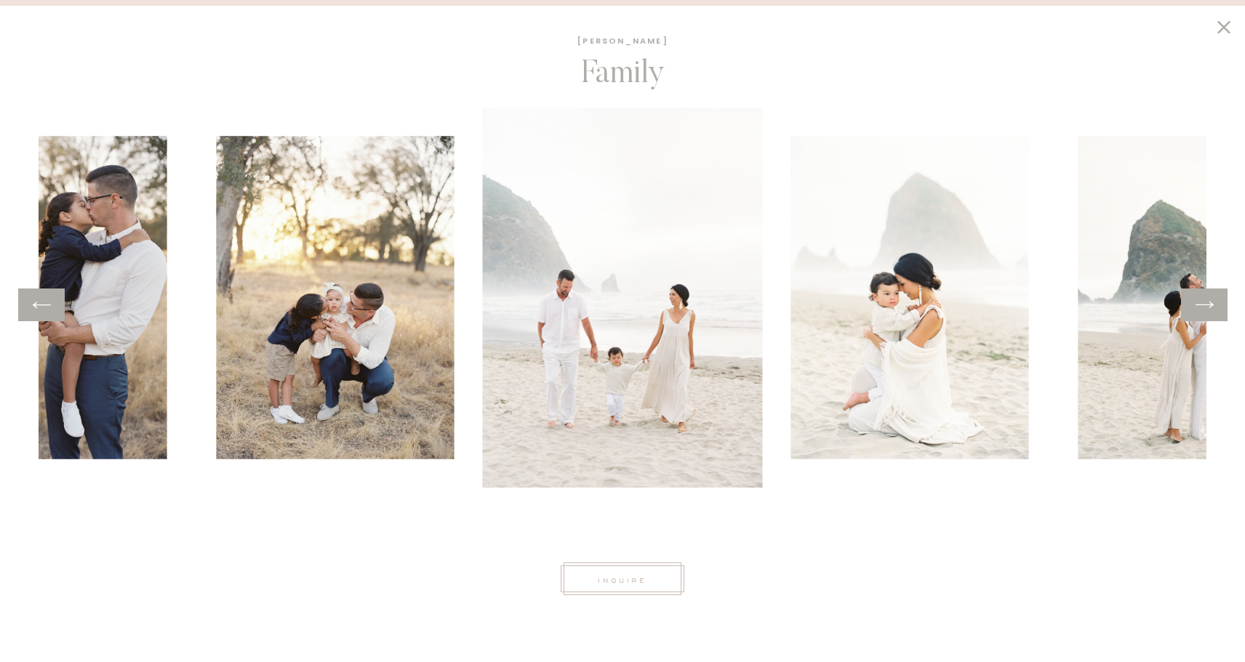
click at [1208, 301] on icon at bounding box center [1204, 305] width 21 height 23
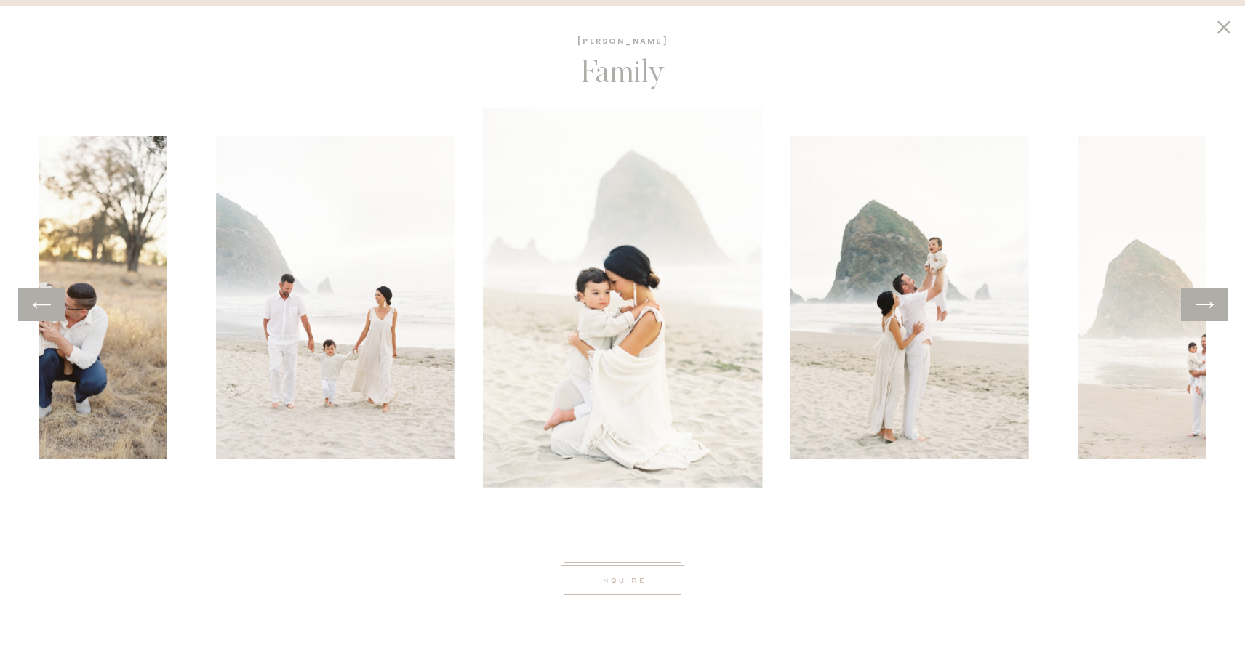
click at [1208, 301] on icon at bounding box center [1204, 305] width 21 height 23
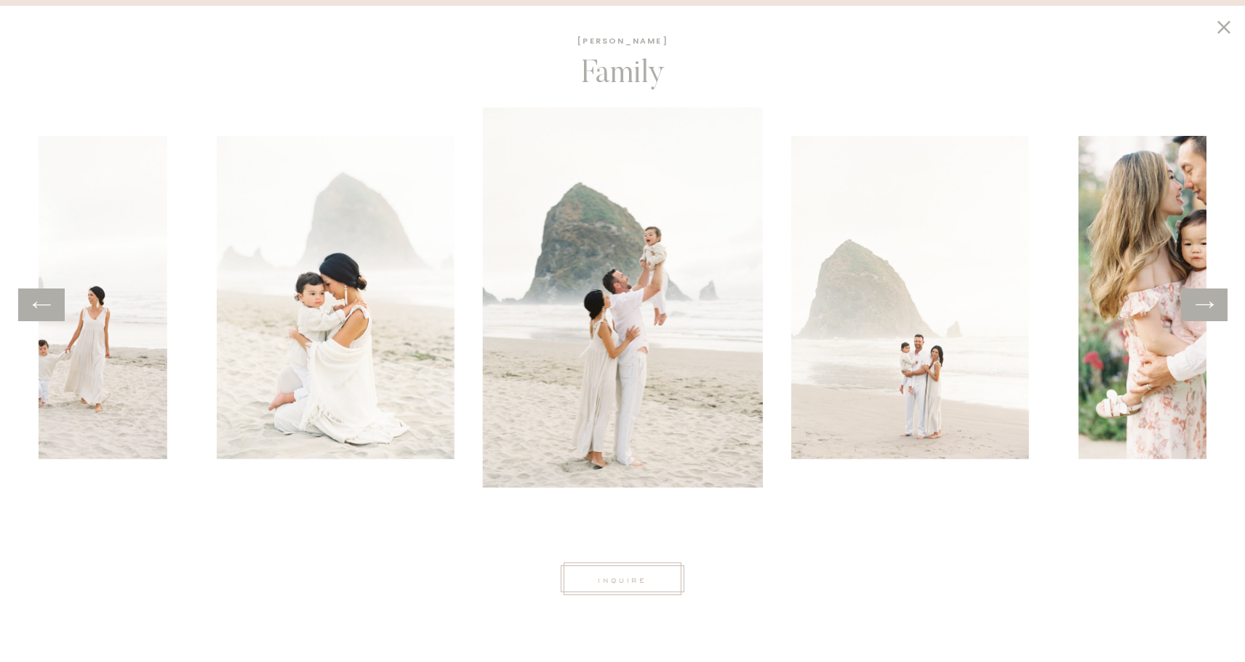
click at [1208, 301] on icon at bounding box center [1204, 305] width 21 height 23
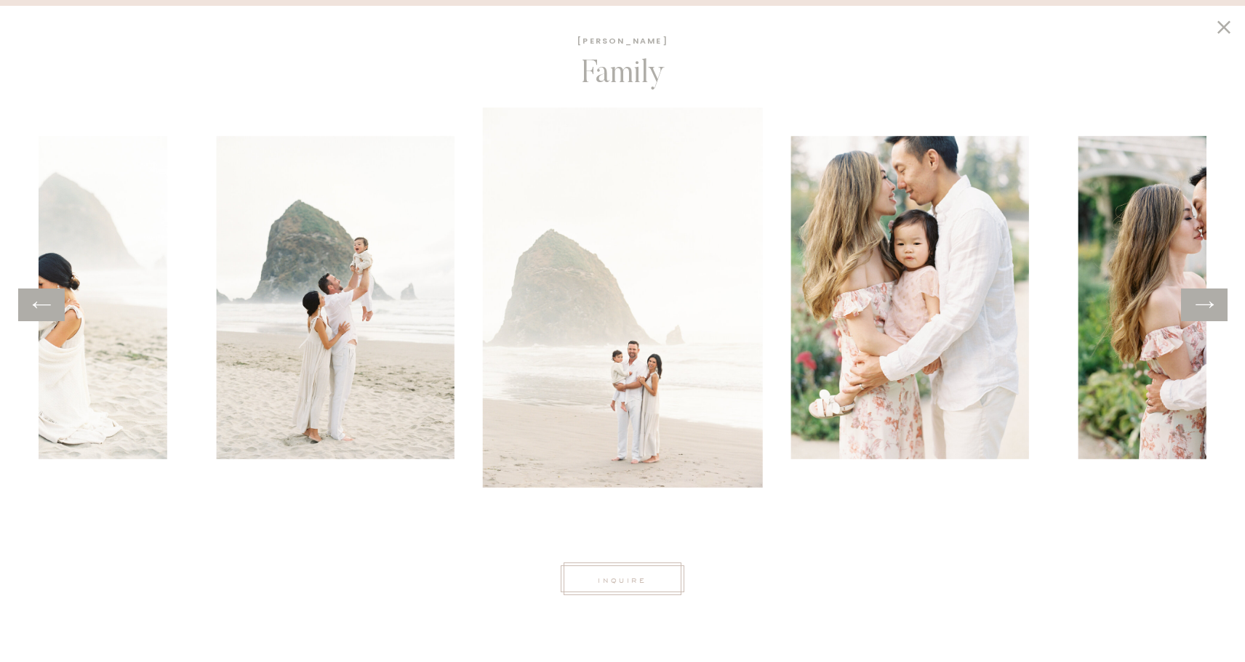
scroll to position [0, 0]
click at [630, 41] on h1 "Jessica Kay" at bounding box center [623, 42] width 146 height 17
click at [1227, 25] on icon at bounding box center [1224, 27] width 25 height 23
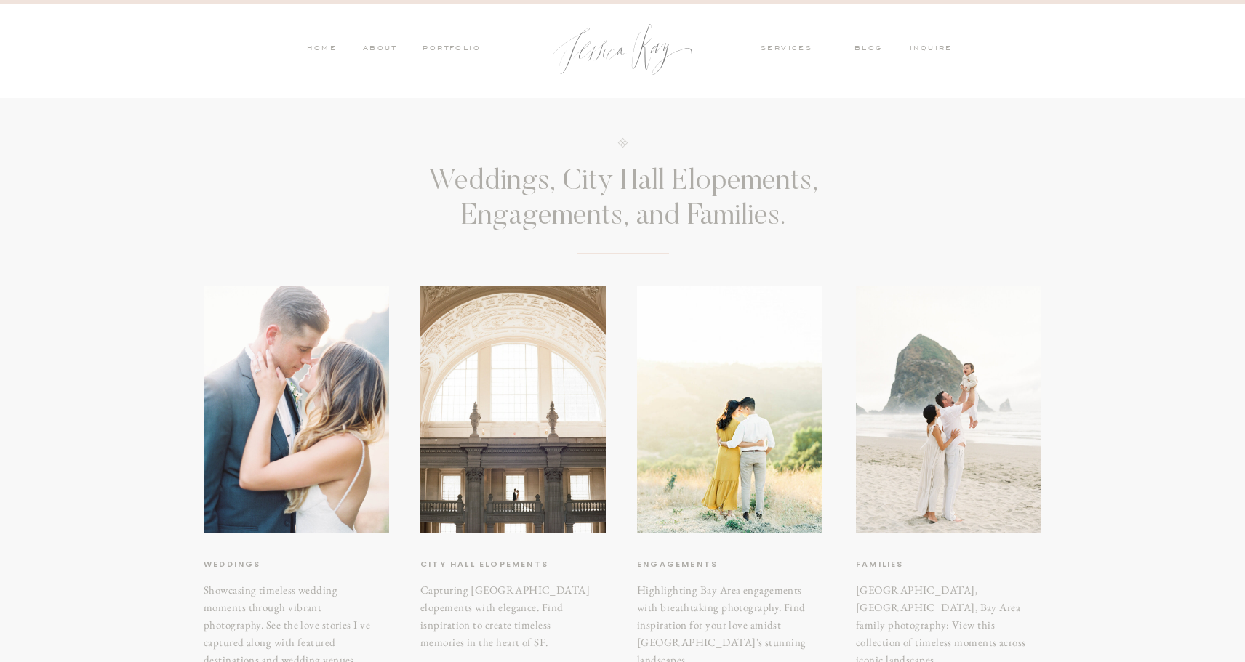
click at [789, 47] on nav "services" at bounding box center [796, 49] width 71 height 13
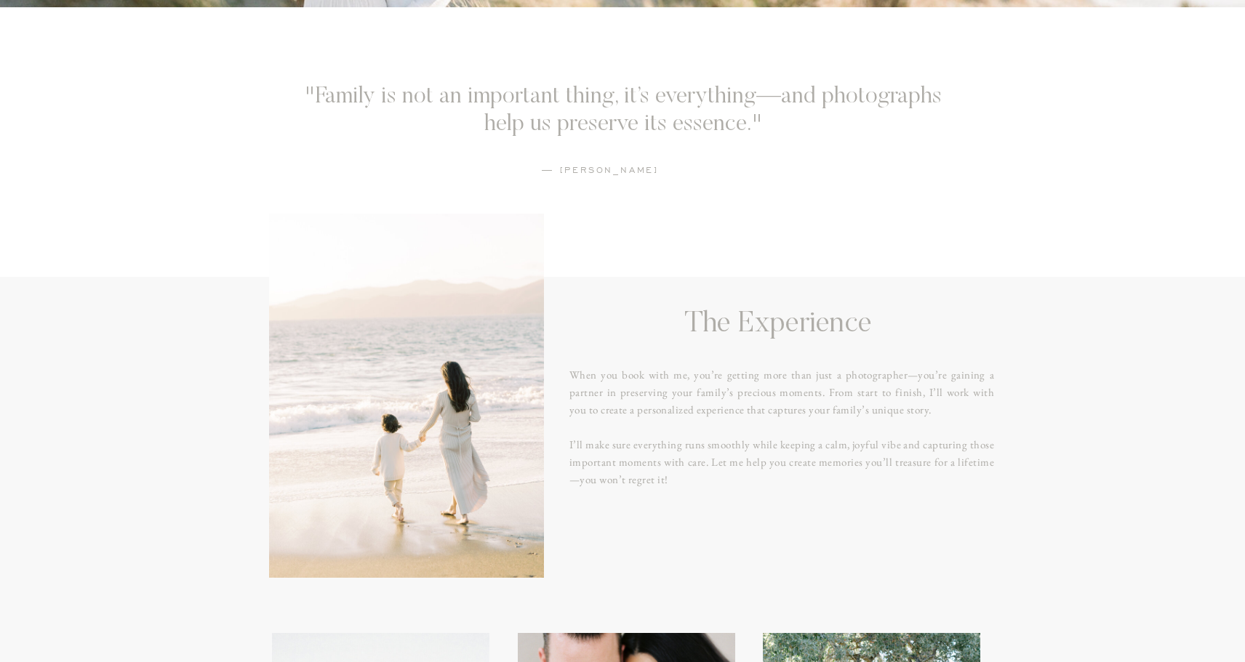
scroll to position [798, 0]
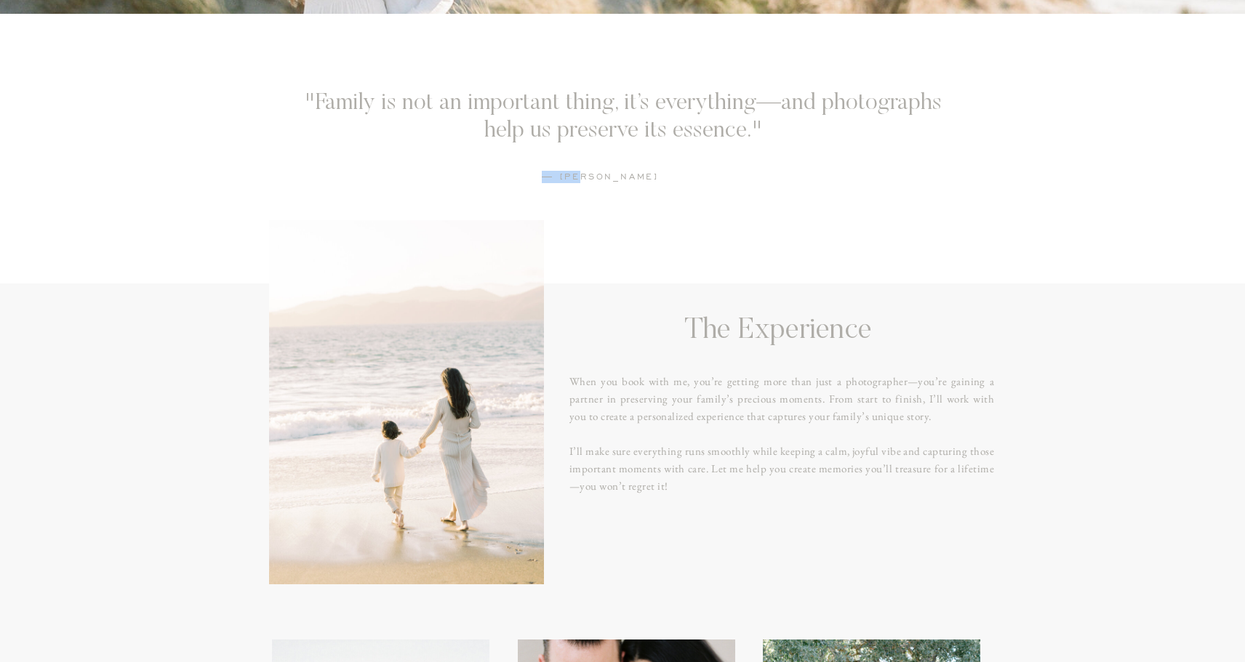
drag, startPoint x: 580, startPoint y: 176, endPoint x: 650, endPoint y: 168, distance: 70.3
click at [650, 168] on div ""Family is not an important thing, it’s everything—and photographs help us pres…" at bounding box center [622, 149] width 873 height 270
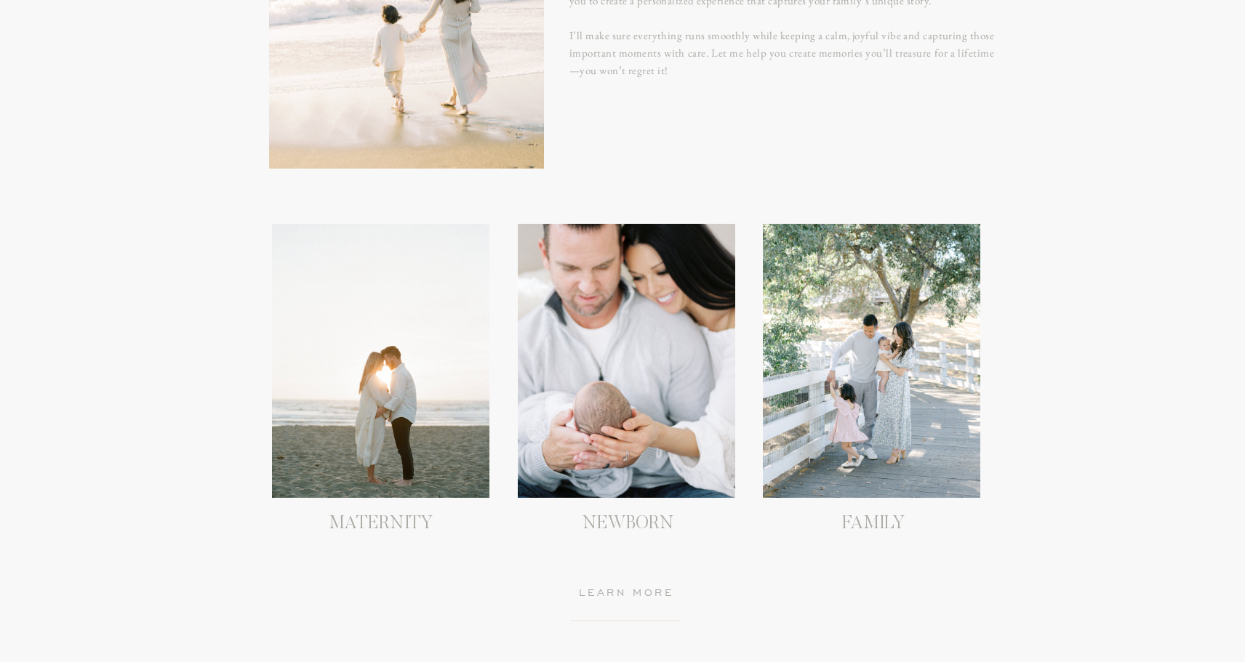
scroll to position [1241, 0]
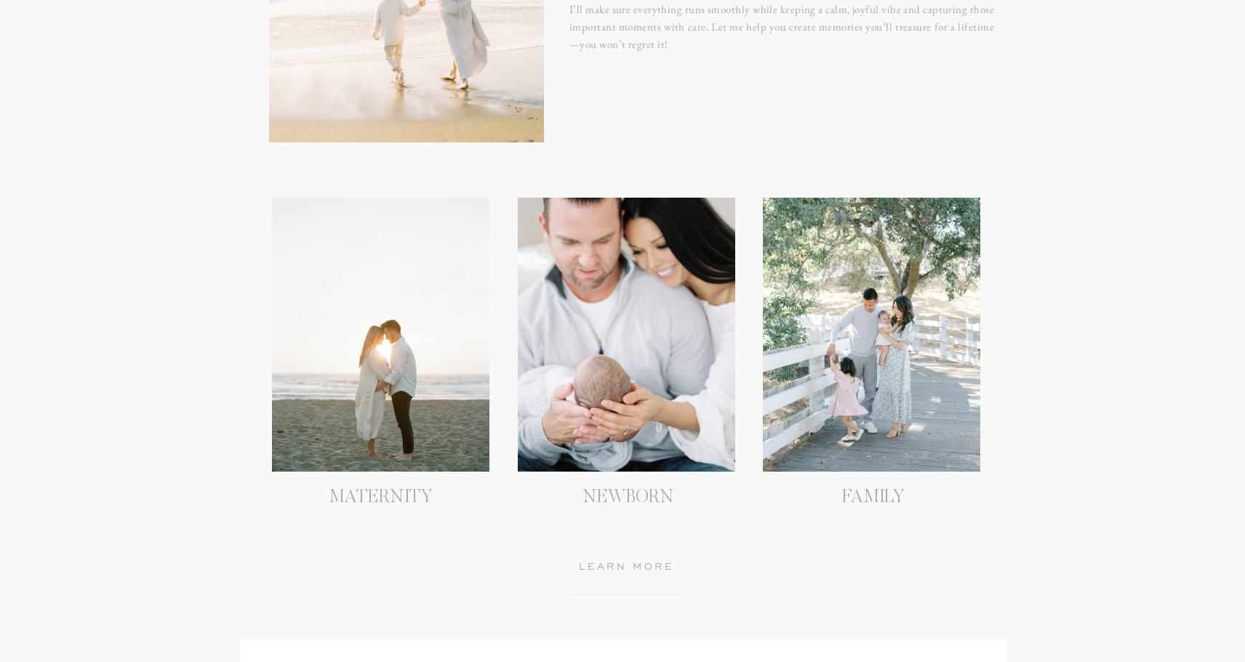
click at [380, 345] on div at bounding box center [380, 335] width 217 height 274
click at [391, 498] on h3 "MATERNITY" at bounding box center [381, 501] width 220 height 26
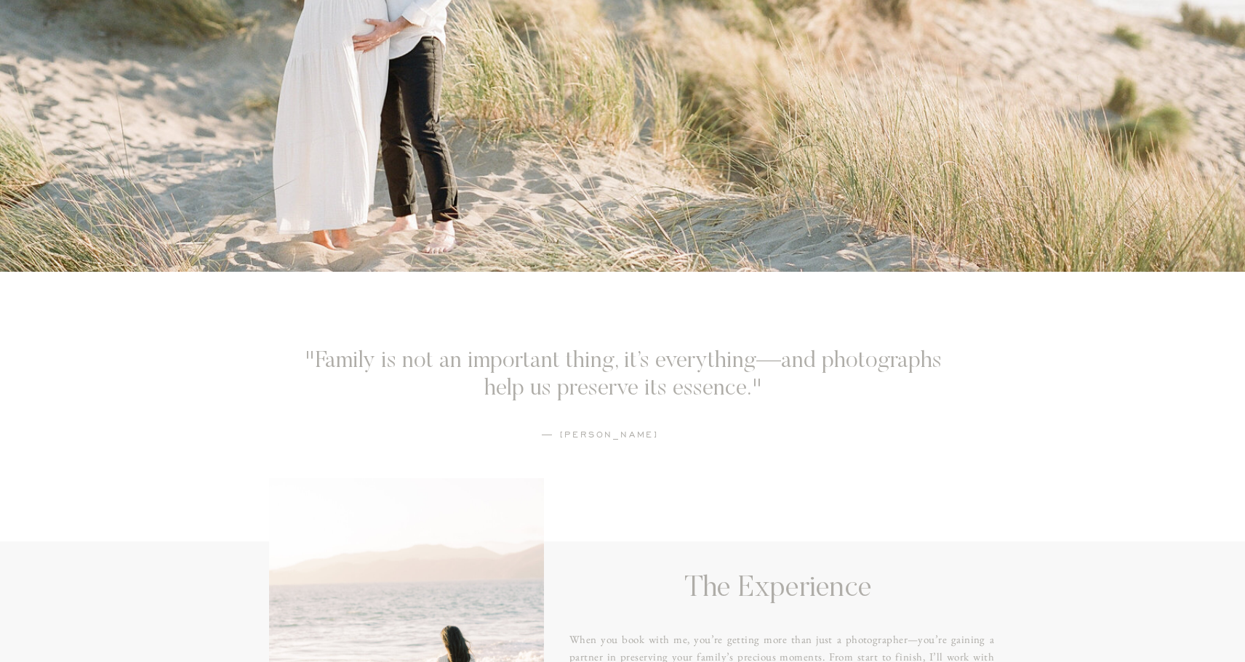
scroll to position [0, 0]
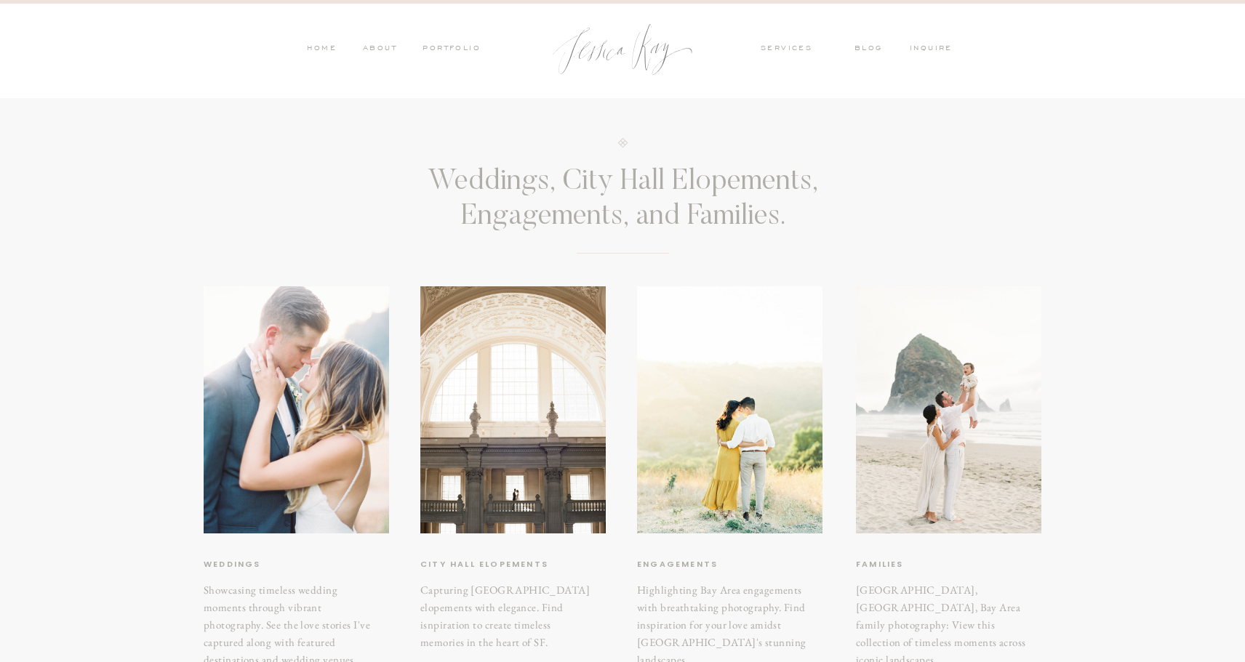
click at [372, 47] on nav "ABOUT" at bounding box center [378, 49] width 38 height 13
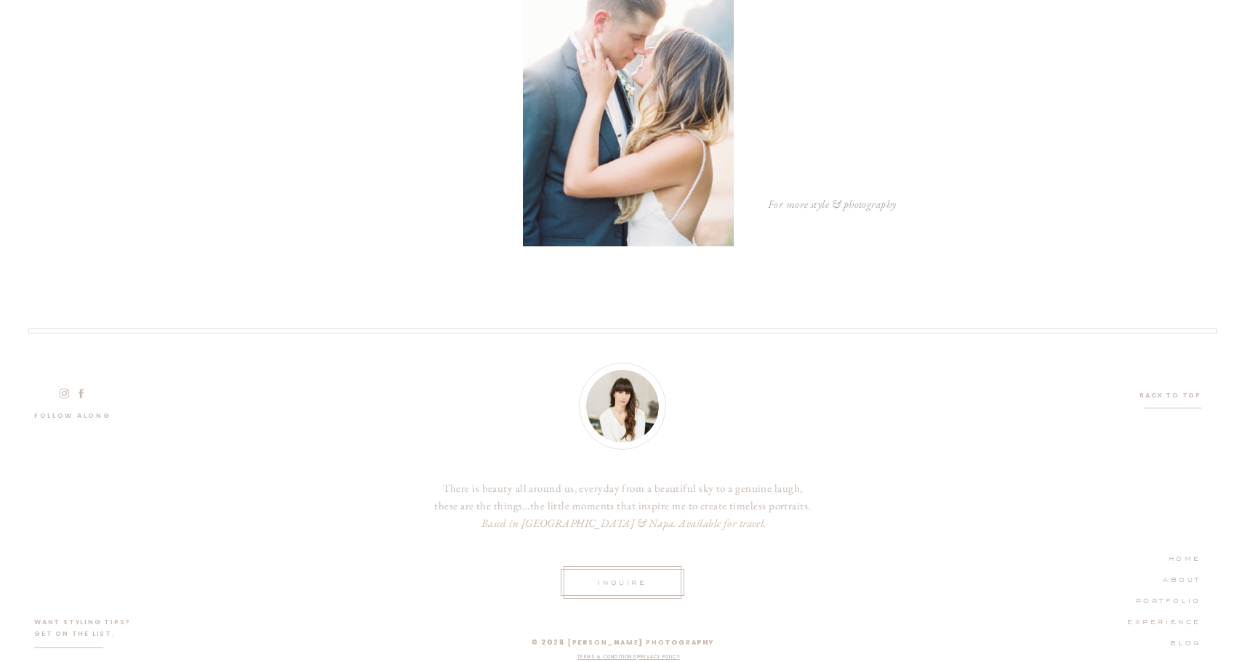
scroll to position [3893, 0]
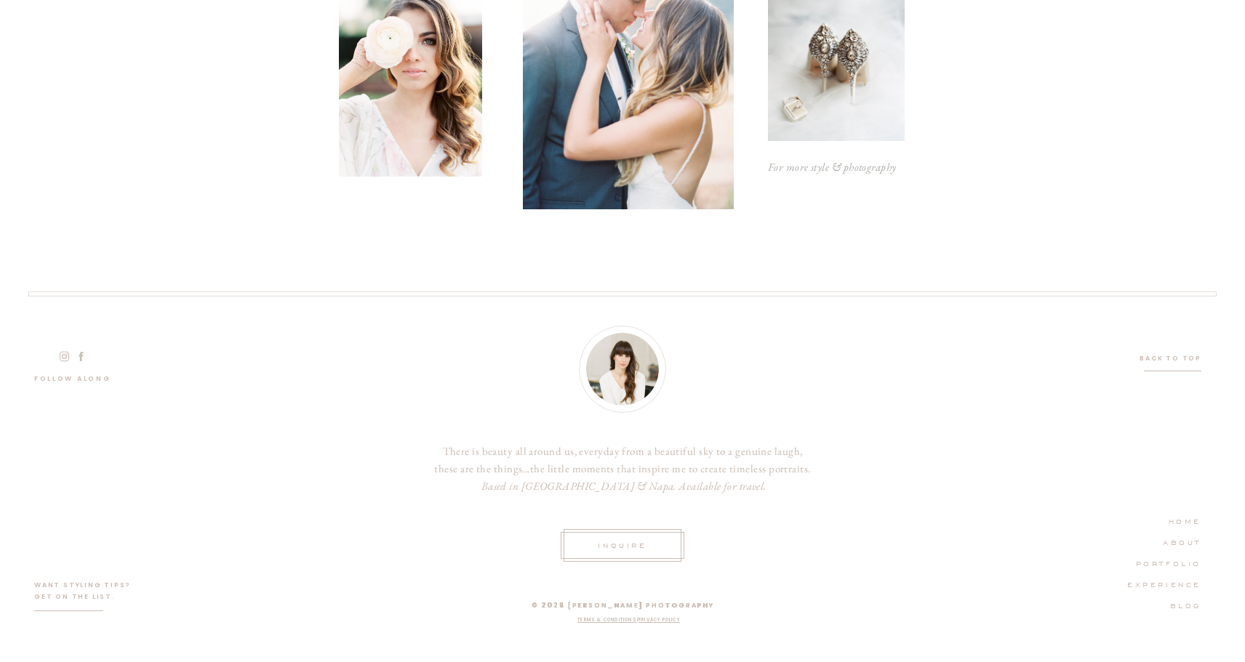
click at [613, 548] on p "INquire" at bounding box center [622, 544] width 58 height 13
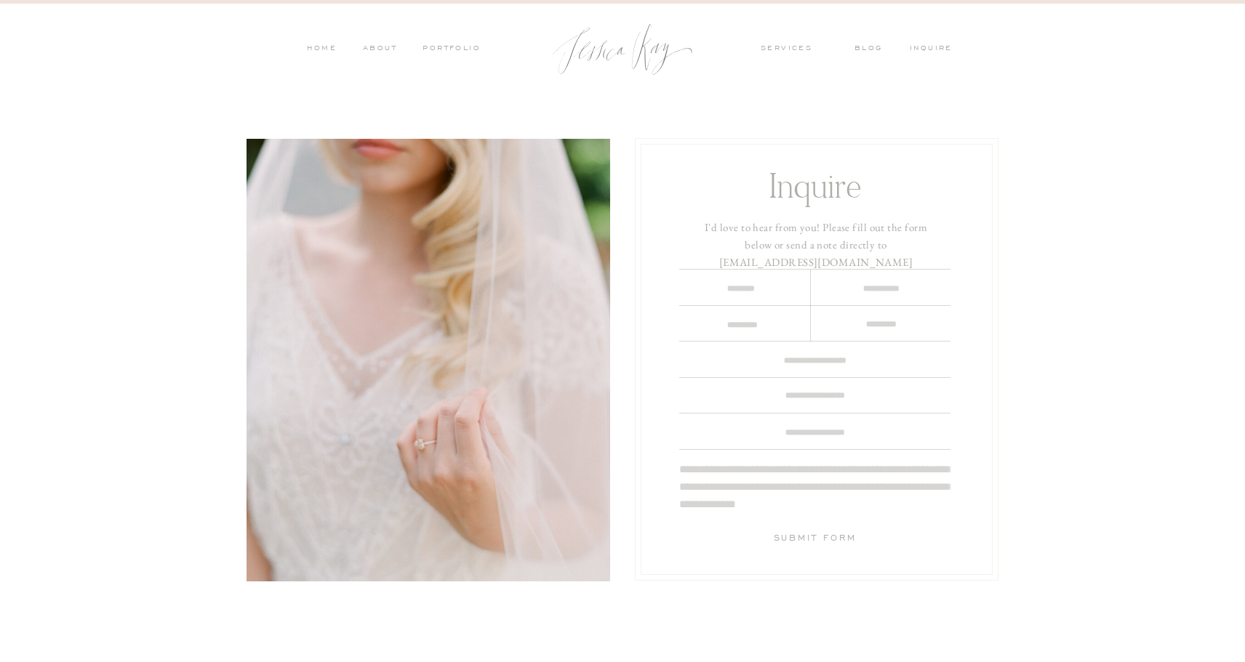
click at [743, 295] on textarea at bounding box center [740, 288] width 97 height 15
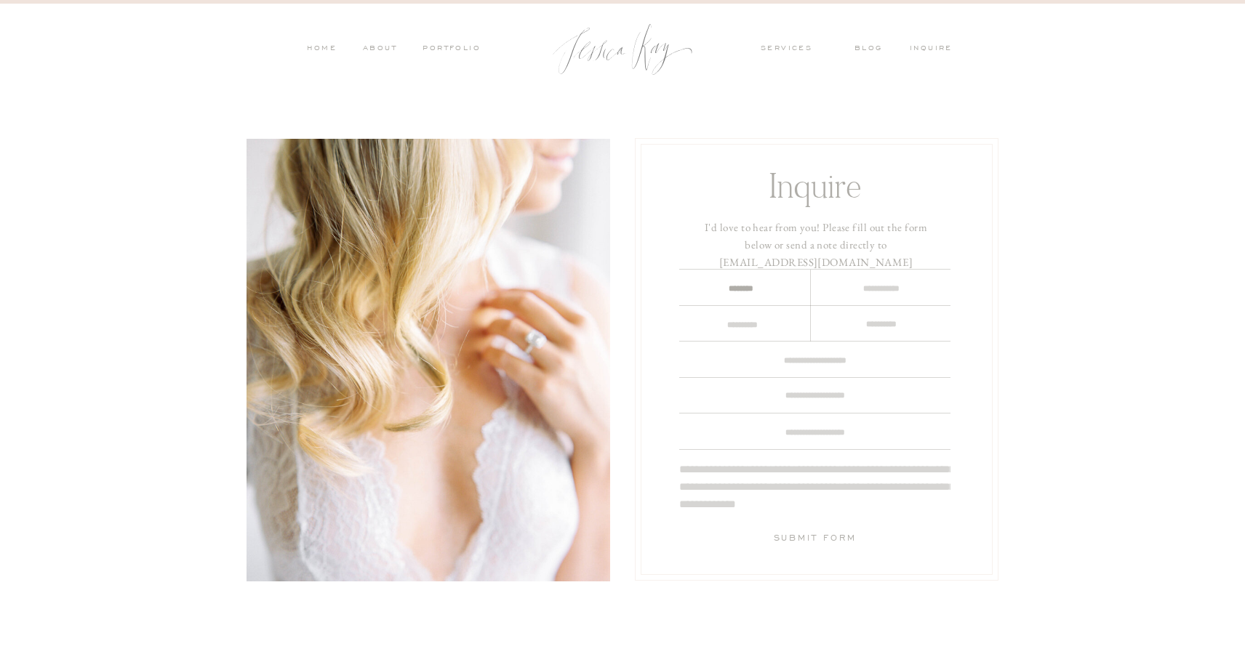
type textarea "********"
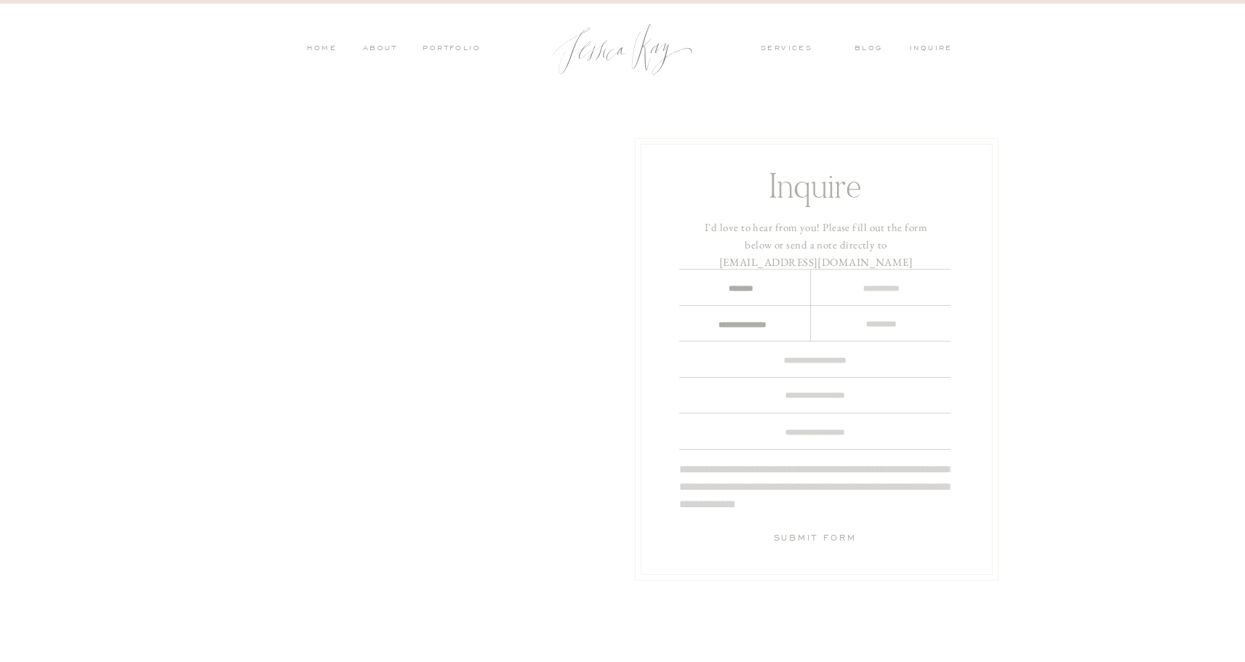
scroll to position [12, 0]
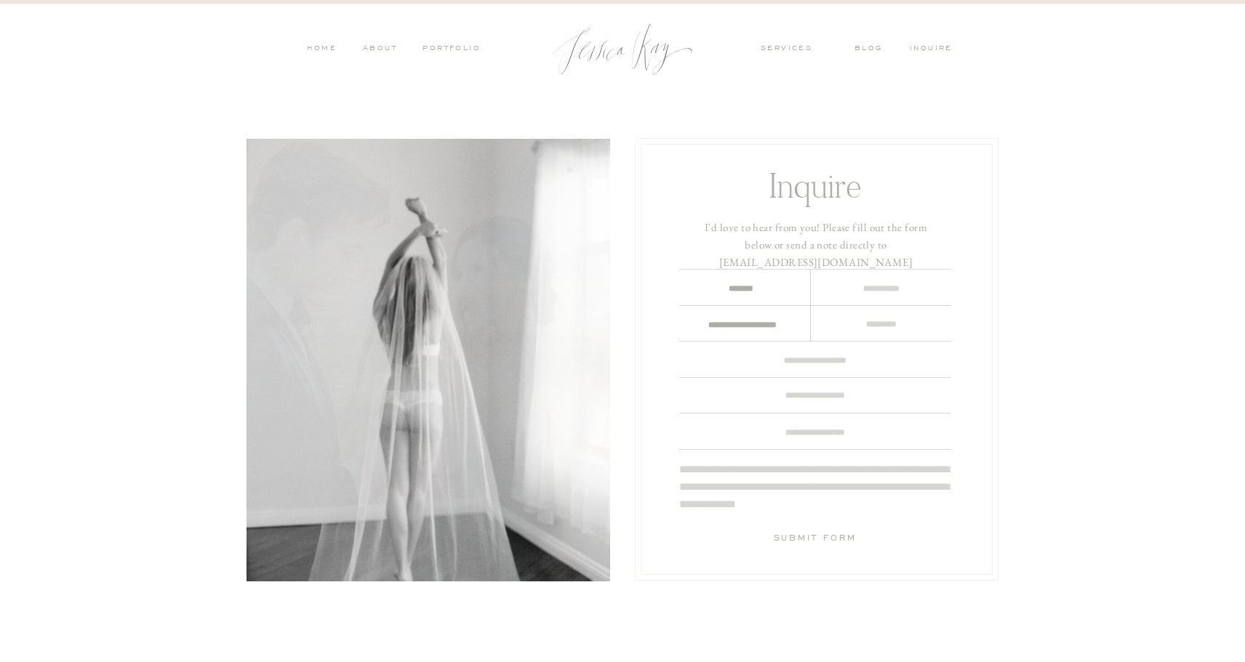
type textarea "**********"
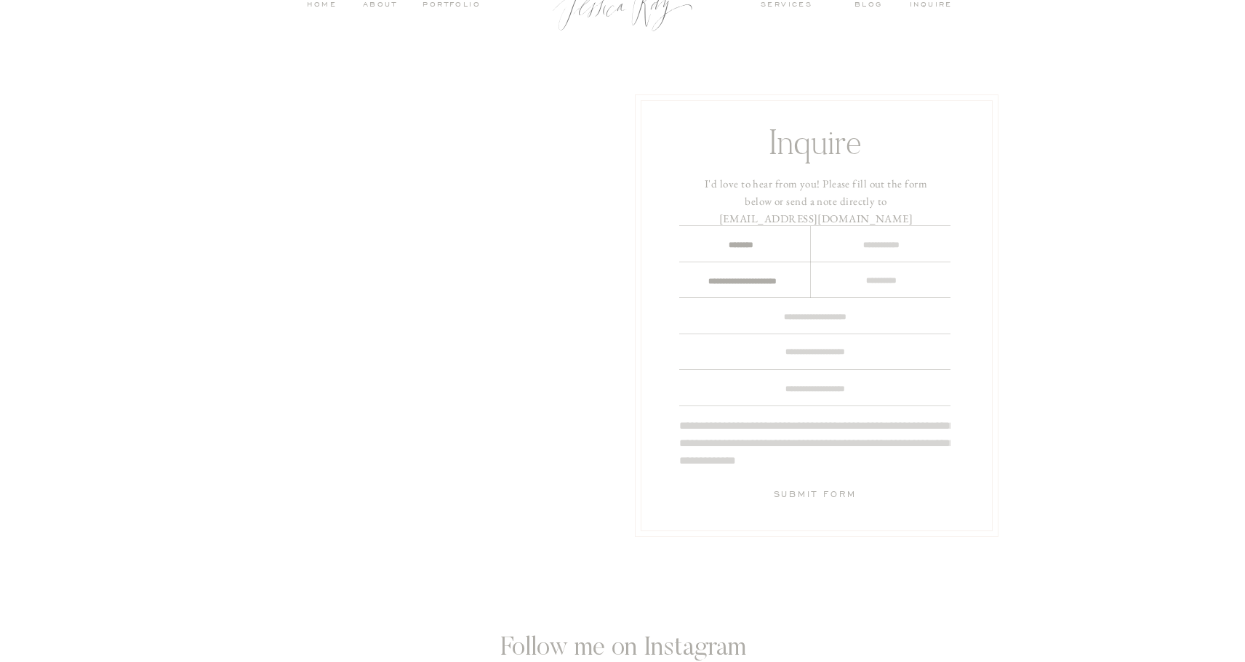
scroll to position [5, 0]
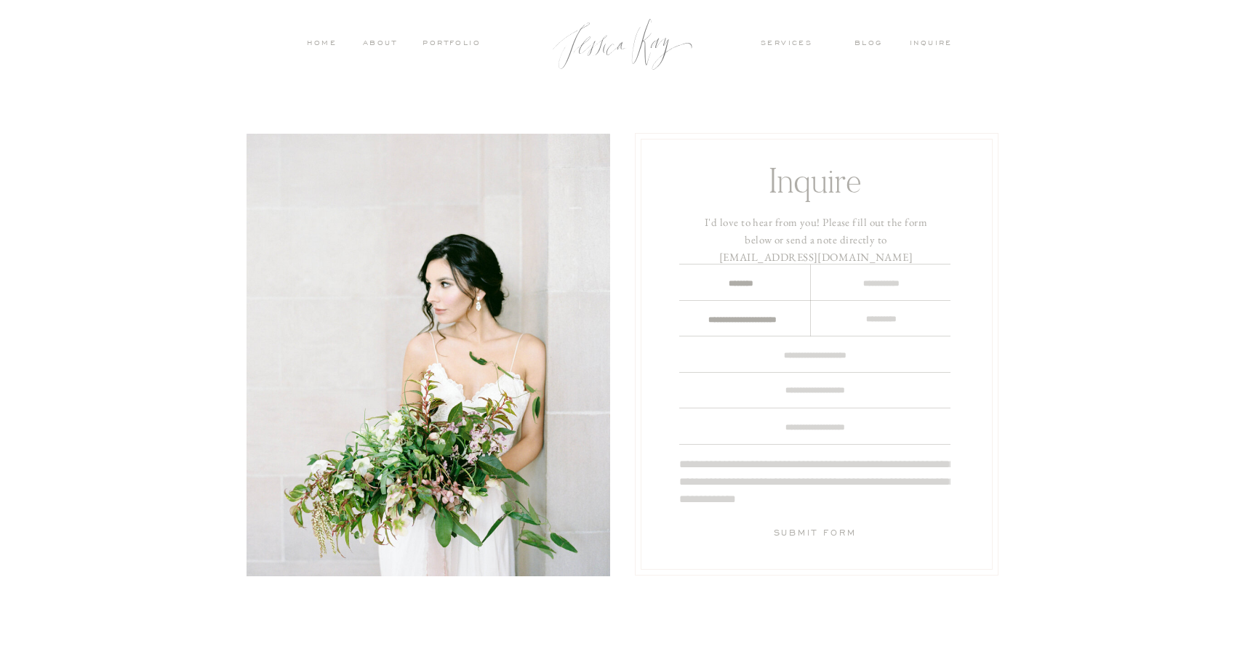
click at [379, 44] on nav "ABOUT" at bounding box center [378, 44] width 38 height 13
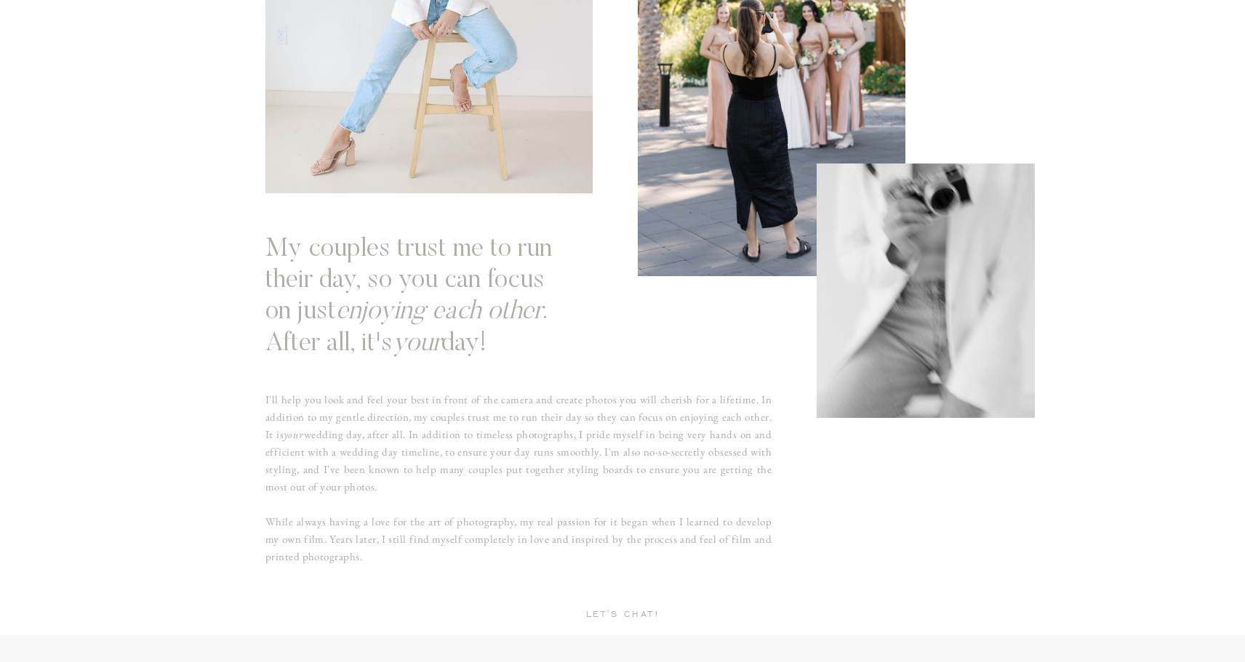
scroll to position [862, 0]
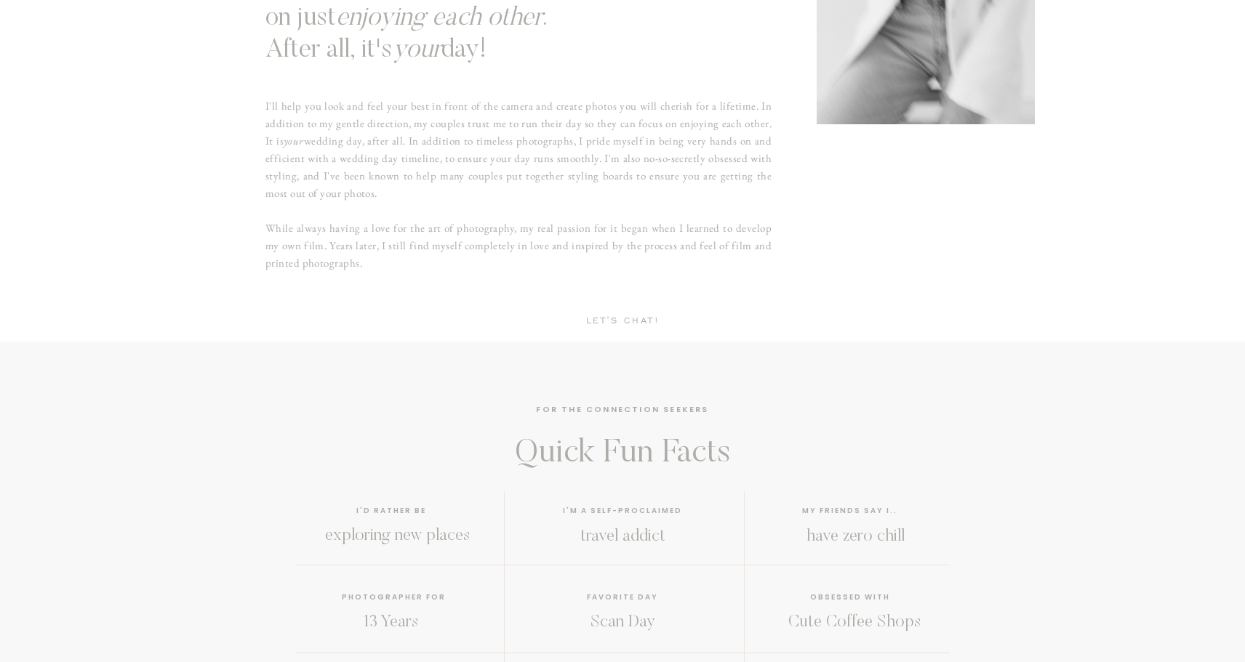
click at [635, 320] on h2 "Let's chat!" at bounding box center [622, 321] width 89 height 13
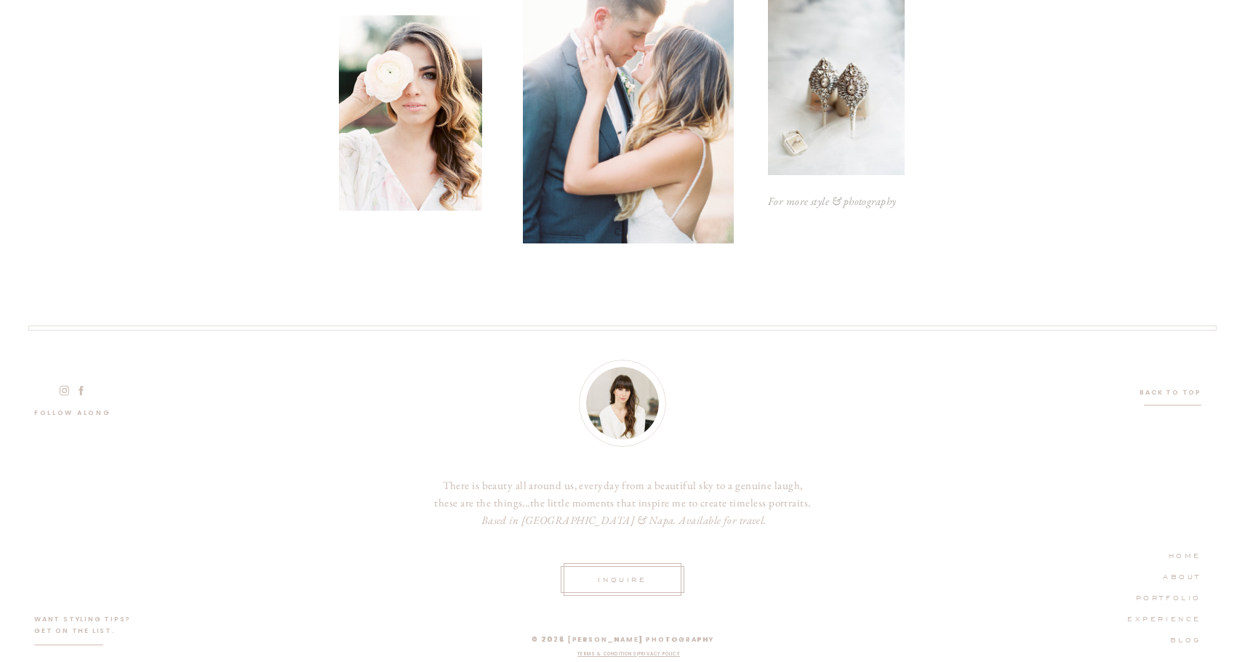
scroll to position [845, 0]
